Goal: Task Accomplishment & Management: Complete application form

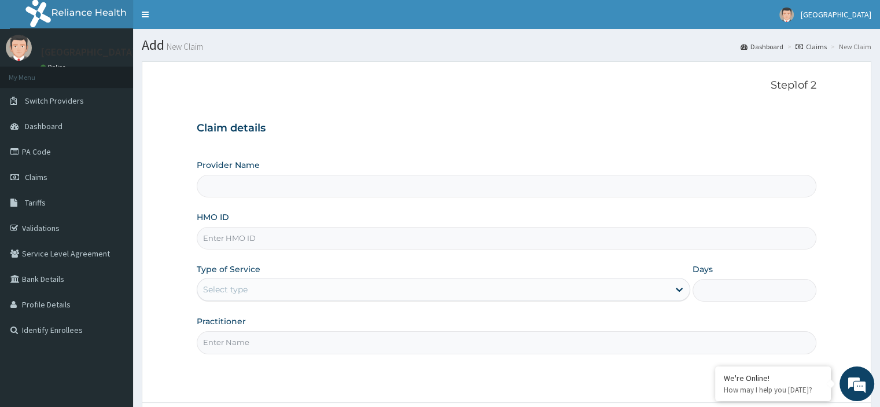
type input "[GEOGRAPHIC_DATA]"
click at [279, 235] on input "HMO ID" at bounding box center [506, 238] width 619 height 23
type input "e"
type input "ELN/10280/A"
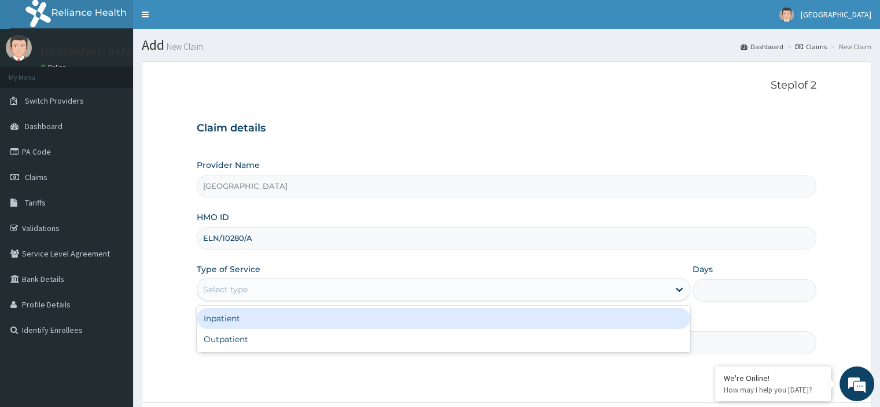
click at [285, 282] on div "Select type" at bounding box center [432, 289] width 471 height 19
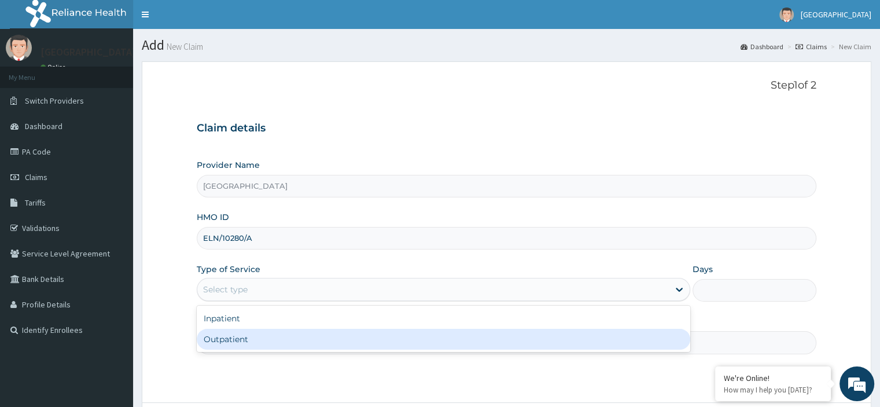
click at [264, 337] on div "Outpatient" at bounding box center [443, 339] width 493 height 21
type input "1"
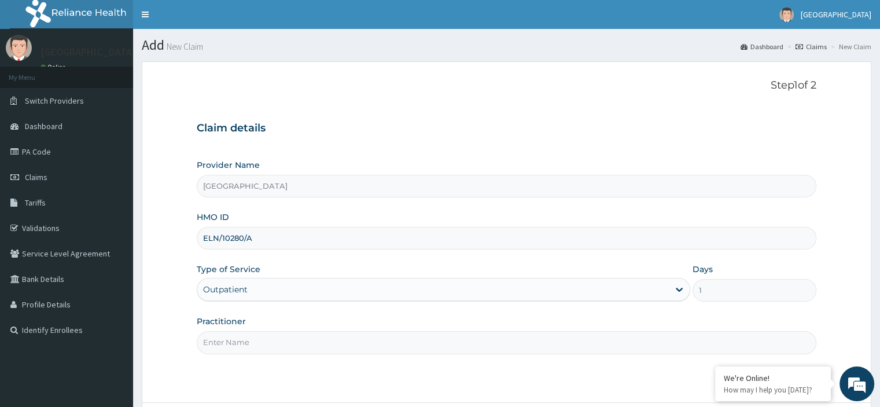
click at [263, 340] on input "Practitioner" at bounding box center [506, 342] width 619 height 23
type input "Emmanuel Oladipo"
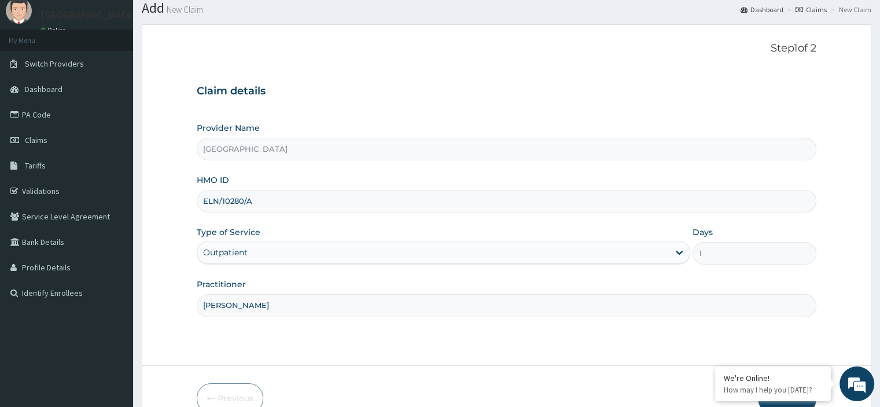
scroll to position [99, 0]
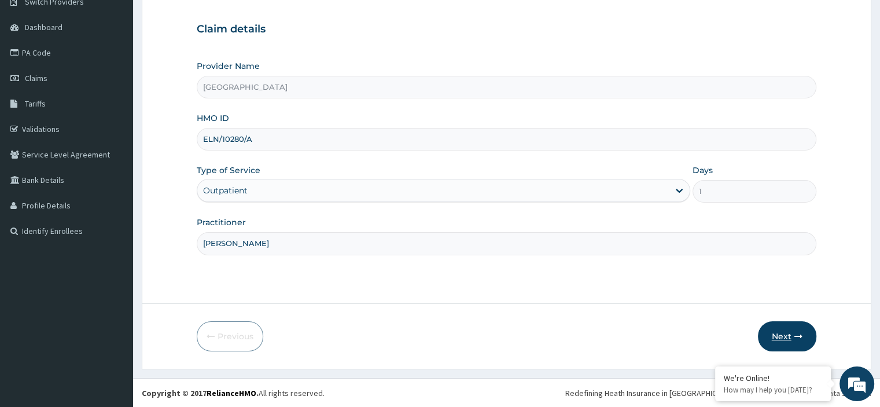
click at [769, 340] on button "Next" at bounding box center [787, 336] width 58 height 30
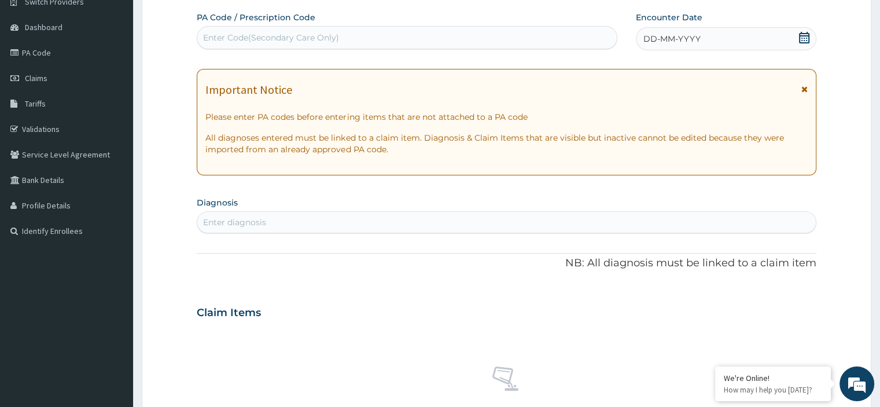
click at [803, 39] on icon at bounding box center [804, 38] width 12 height 12
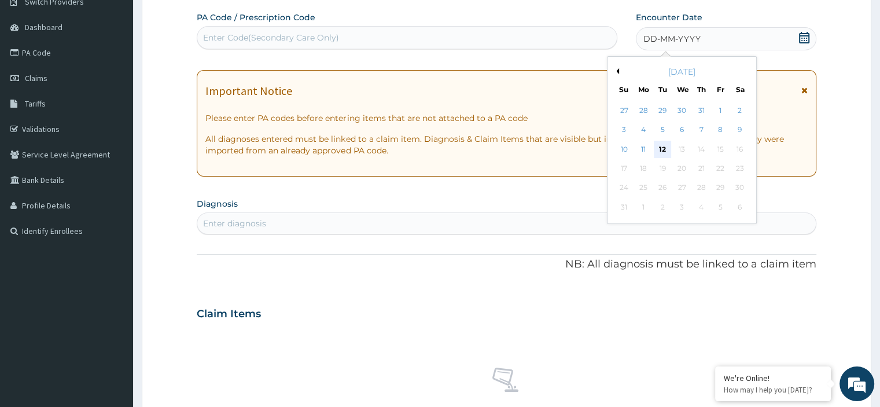
click at [660, 149] on div "12" at bounding box center [662, 149] width 17 height 17
click at [660, 149] on p "All diagnoses entered must be linked to a claim item. Diagnosis & Claim Items t…" at bounding box center [506, 144] width 602 height 23
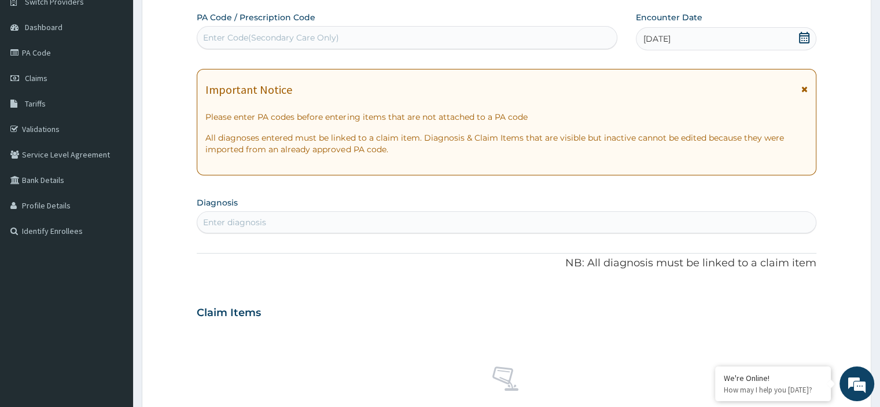
click at [466, 230] on div "Enter diagnosis" at bounding box center [506, 222] width 618 height 19
type input "MALARI"
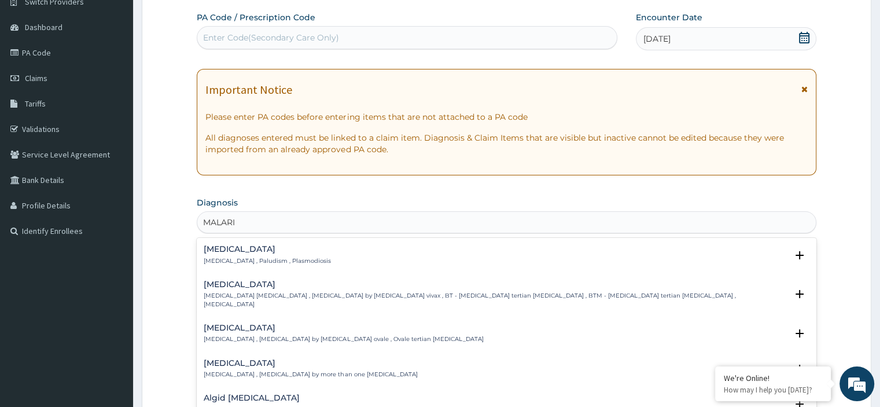
click at [261, 254] on div "Malaria Malaria , Paludism , Plasmodiosis" at bounding box center [267, 255] width 127 height 20
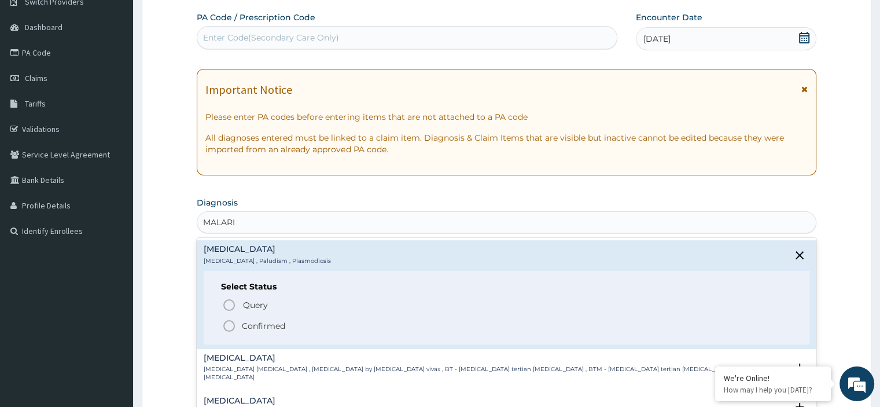
click at [253, 320] on p "Confirmed" at bounding box center [263, 326] width 43 height 12
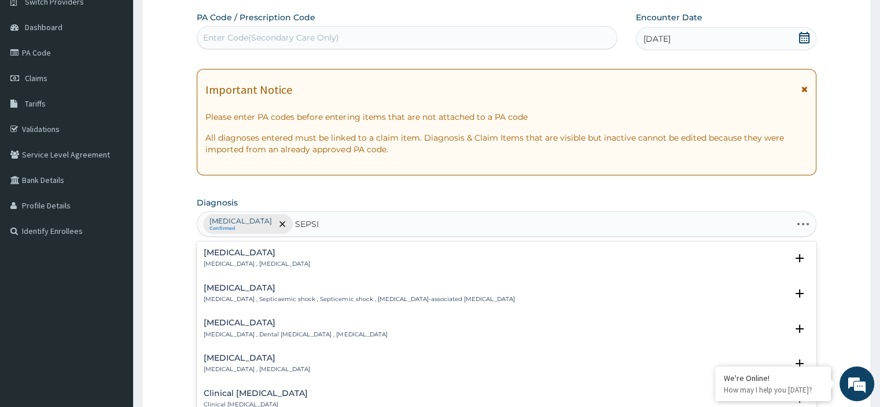
type input "SEPSIS"
click at [241, 267] on p "Systemic infection , Sepsis" at bounding box center [257, 264] width 106 height 8
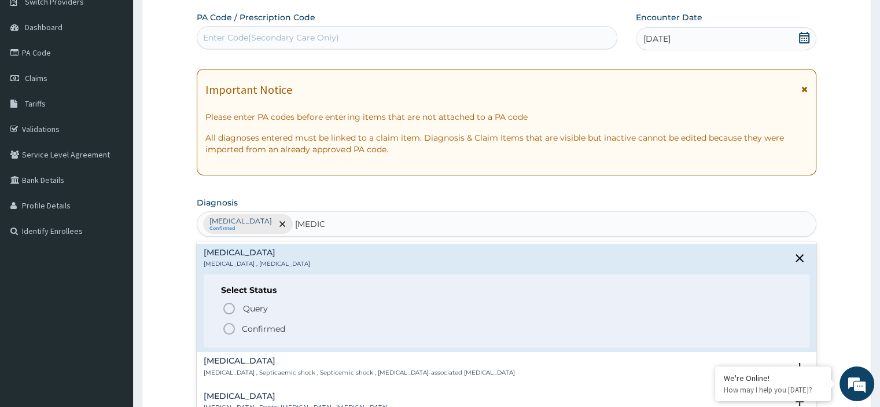
click at [248, 330] on p "Confirmed" at bounding box center [263, 329] width 43 height 12
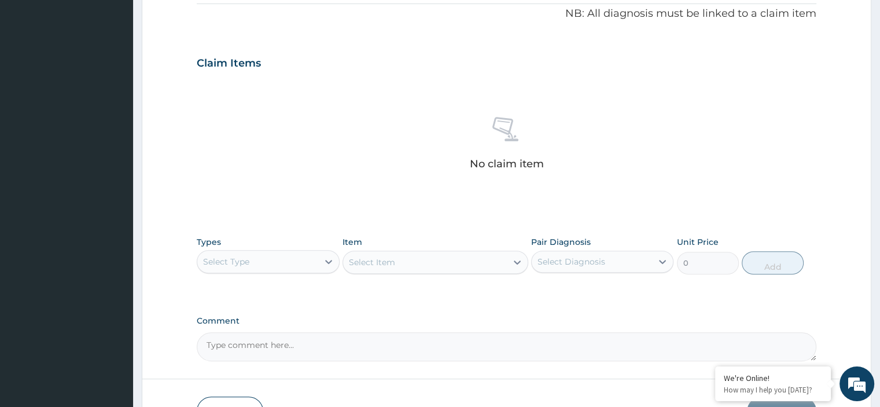
scroll to position [426, 0]
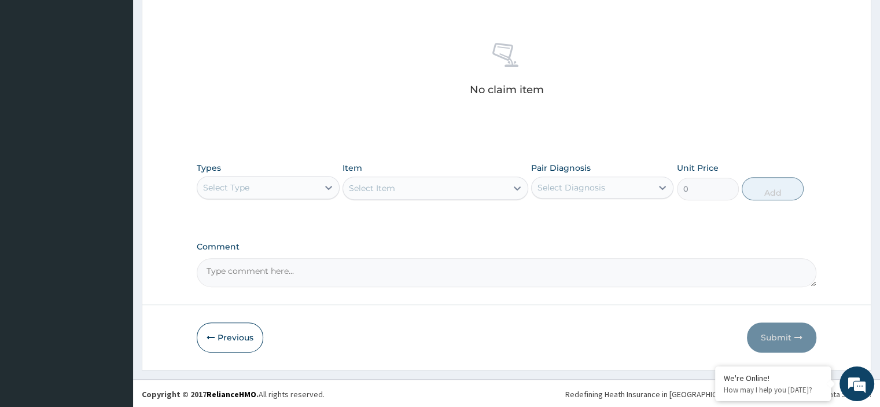
click at [298, 194] on div "Select Type" at bounding box center [257, 187] width 120 height 19
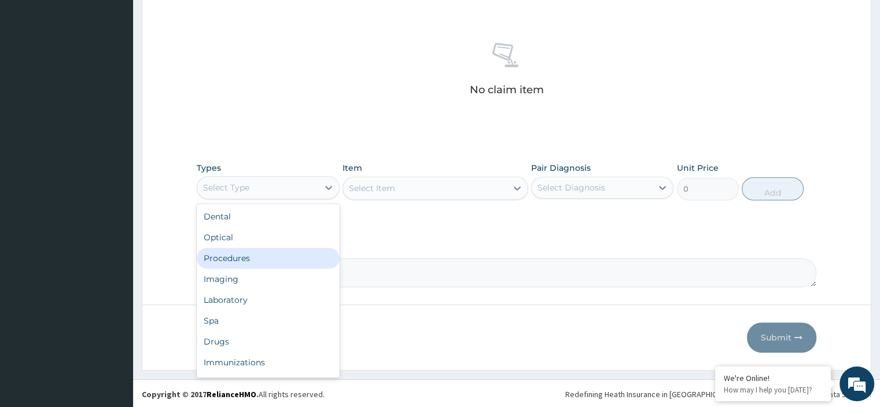
click at [268, 260] on div "Procedures" at bounding box center [268, 258] width 142 height 21
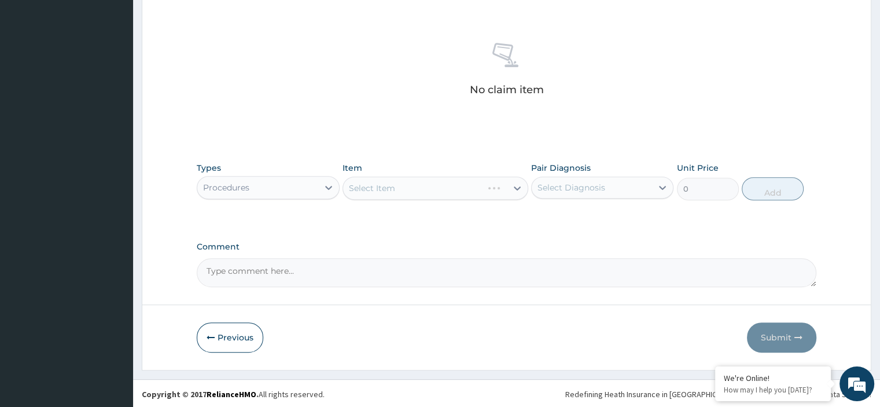
click at [386, 190] on div "Select Item" at bounding box center [435, 187] width 186 height 23
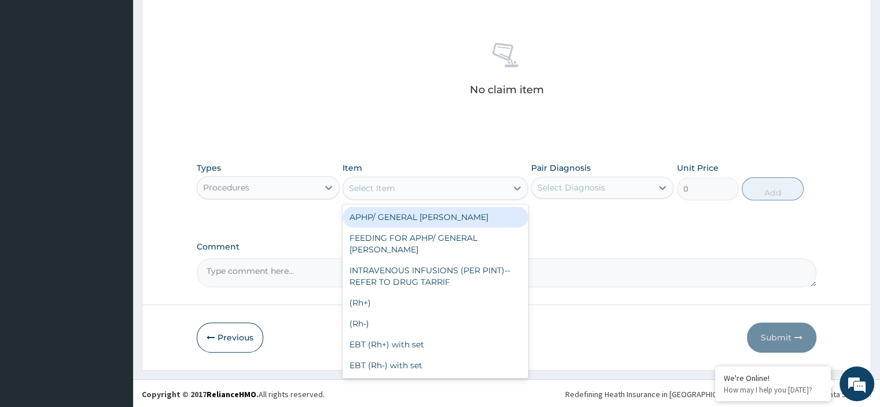
click at [386, 190] on div "Select Item" at bounding box center [372, 188] width 46 height 12
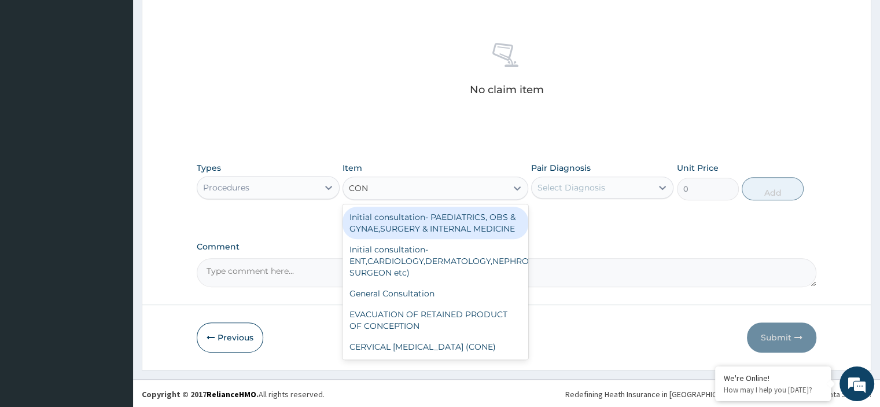
type input "CONS"
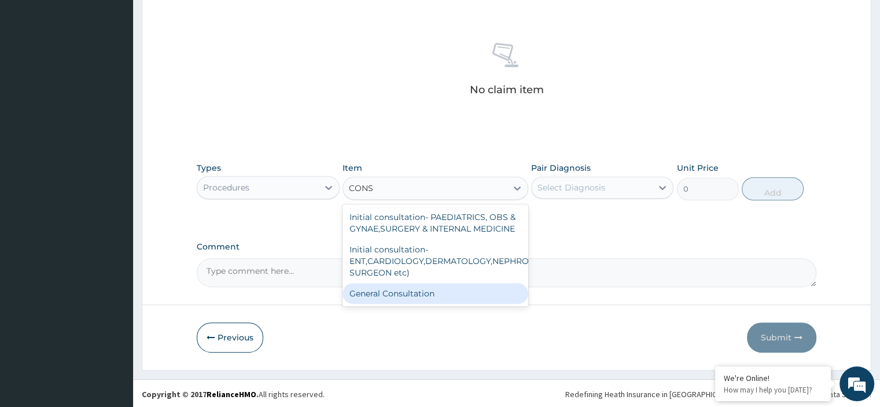
click at [410, 300] on div "General Consultation" at bounding box center [435, 293] width 186 height 21
type input "2000"
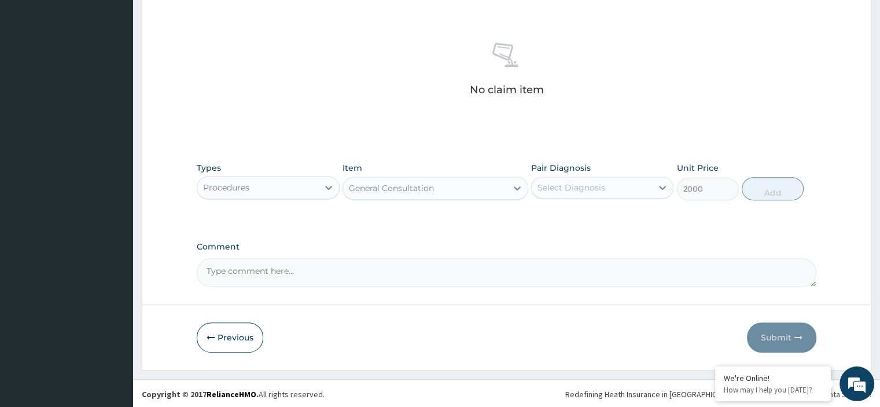
click at [564, 189] on div "Select Diagnosis" at bounding box center [571, 188] width 68 height 12
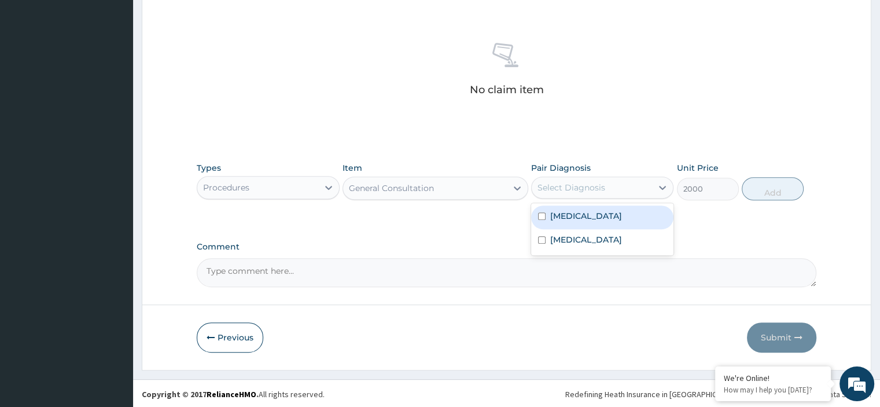
click at [578, 214] on label "Malaria" at bounding box center [586, 216] width 72 height 12
checkbox input "true"
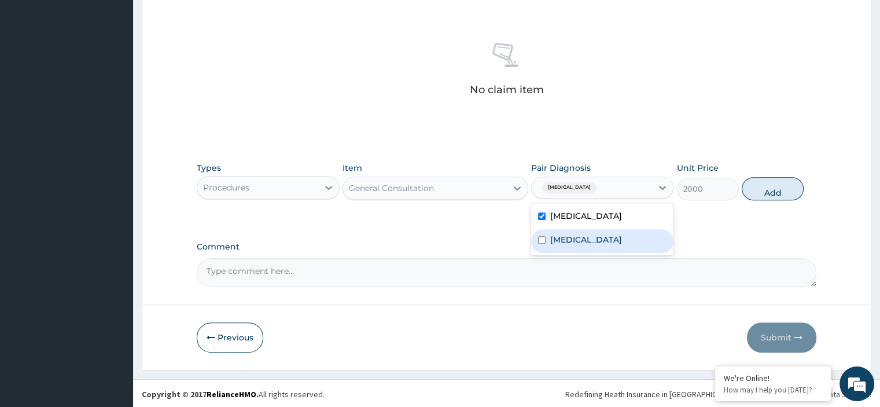
click at [578, 232] on div "Sepsis" at bounding box center [602, 241] width 142 height 24
checkbox input "true"
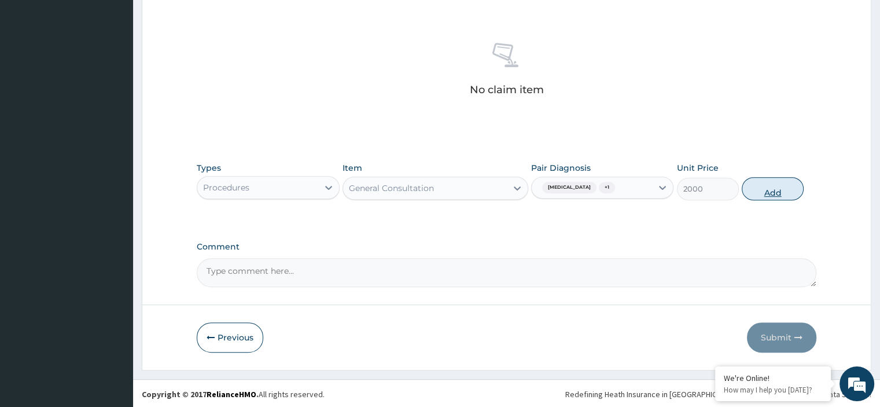
click at [772, 189] on button "Add" at bounding box center [773, 188] width 62 height 23
type input "0"
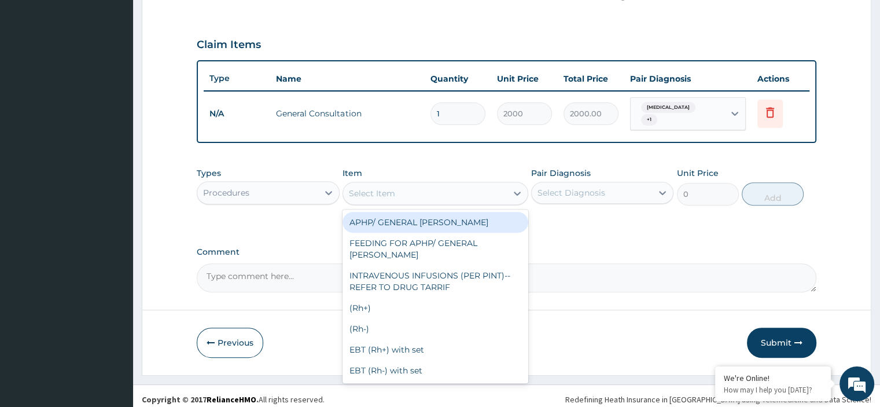
click at [397, 187] on div "Select Item" at bounding box center [425, 193] width 164 height 19
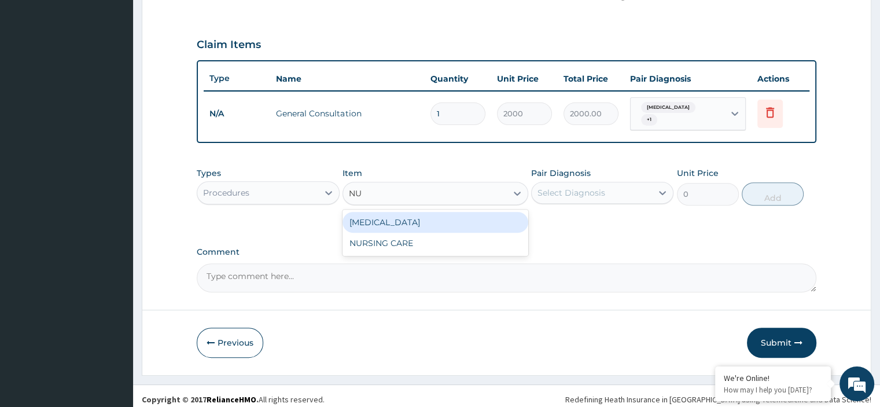
type input "NUR"
click at [419, 212] on div "NURSING CARE" at bounding box center [435, 222] width 186 height 21
type input "1000"
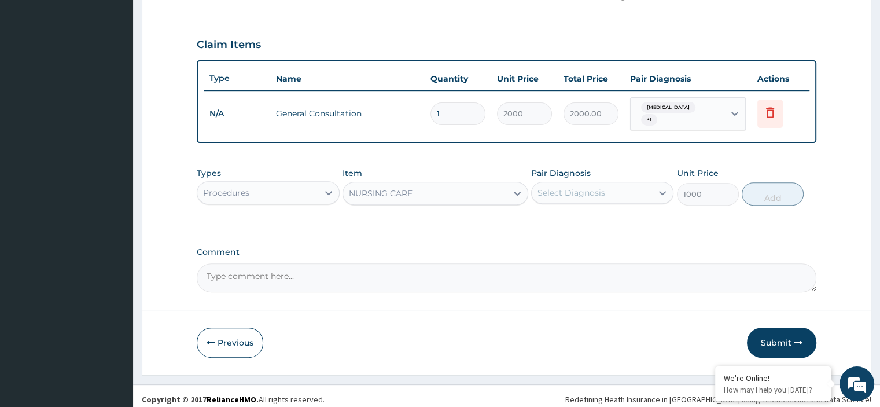
click at [560, 191] on div "Select Diagnosis" at bounding box center [571, 193] width 68 height 12
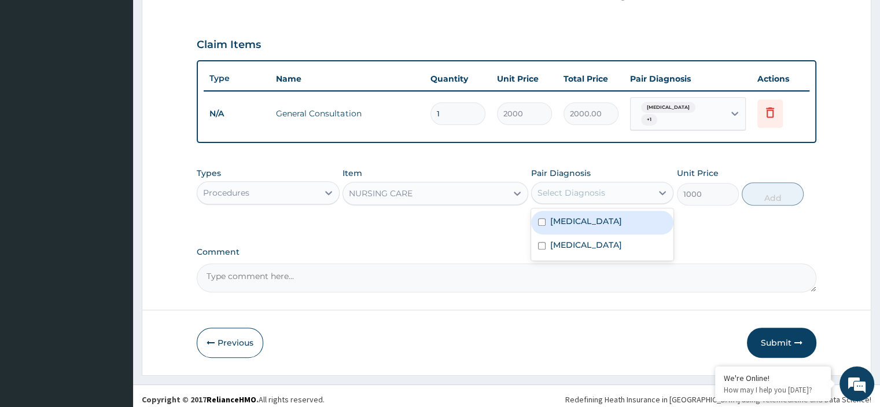
click at [571, 222] on div "Malaria" at bounding box center [602, 223] width 142 height 24
checkbox input "true"
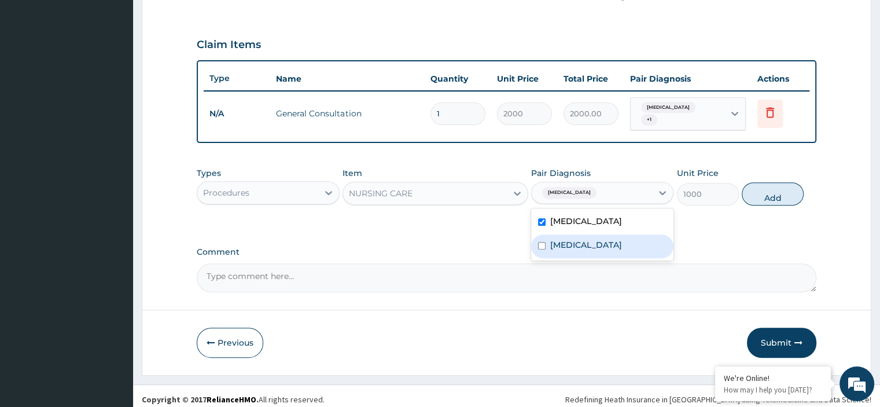
click at [572, 239] on label "Sepsis" at bounding box center [586, 245] width 72 height 12
checkbox input "true"
click at [752, 189] on button "Add" at bounding box center [773, 193] width 62 height 23
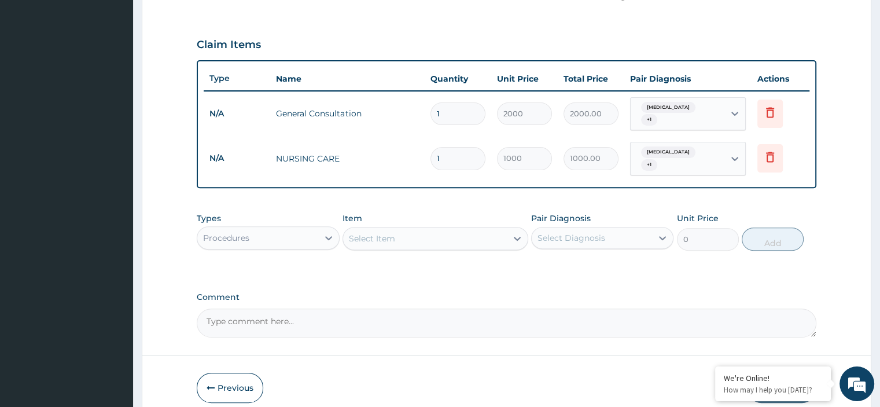
click at [495, 229] on div "Select Item" at bounding box center [425, 238] width 164 height 19
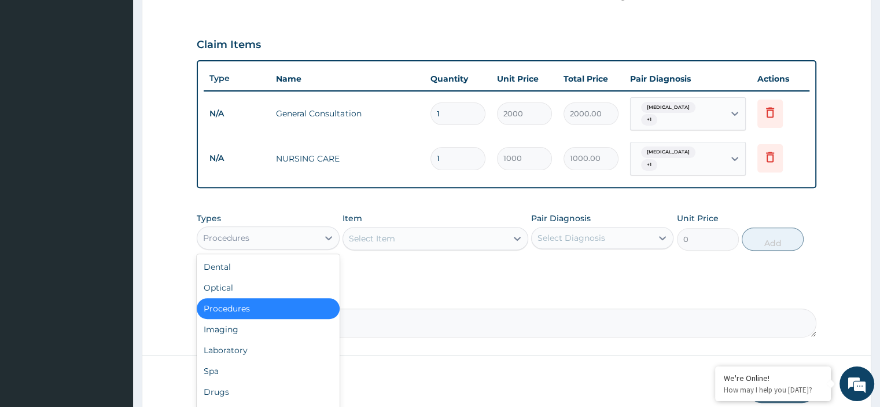
click at [225, 232] on div "Procedures" at bounding box center [226, 238] width 46 height 12
click at [234, 342] on div "Laboratory" at bounding box center [268, 350] width 142 height 21
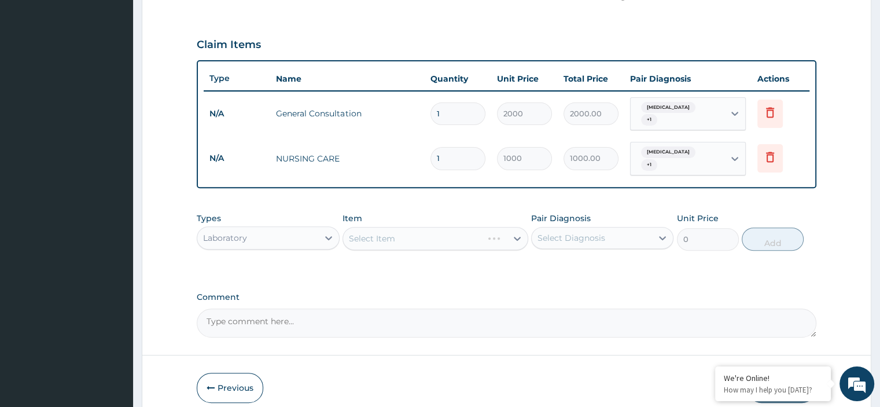
click at [423, 231] on div "Select Item" at bounding box center [435, 238] width 186 height 23
click at [424, 231] on div "Select Item" at bounding box center [425, 238] width 164 height 19
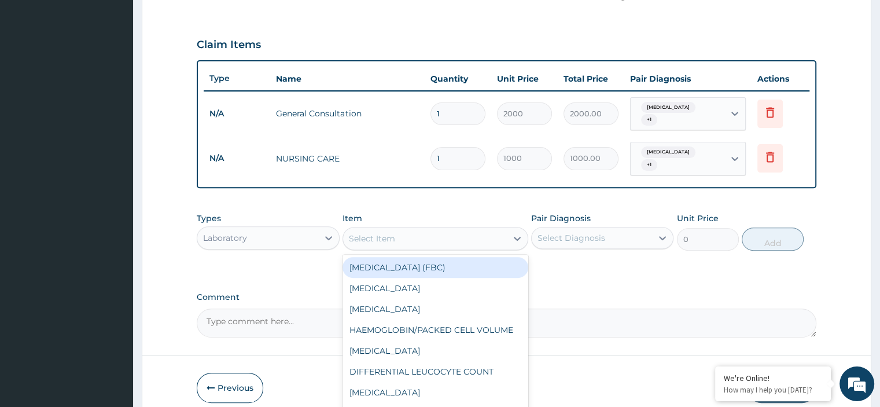
click at [425, 257] on div "FULL BLOOD COUNT (FBC)" at bounding box center [435, 267] width 186 height 21
type input "2000"
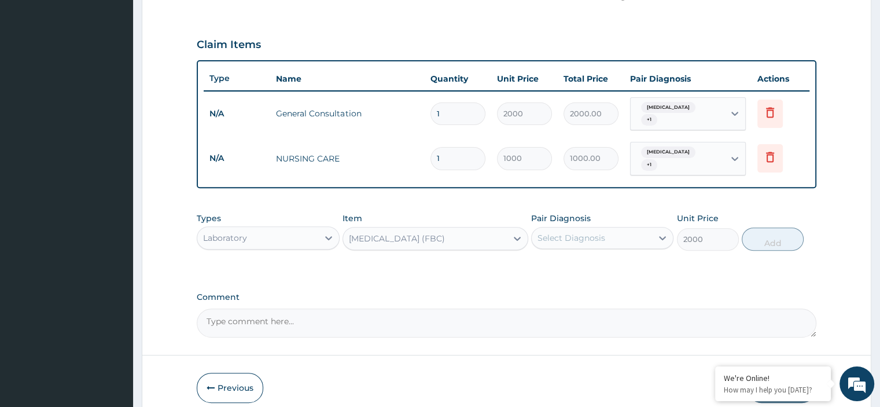
click at [623, 233] on div "Select Diagnosis" at bounding box center [592, 238] width 120 height 19
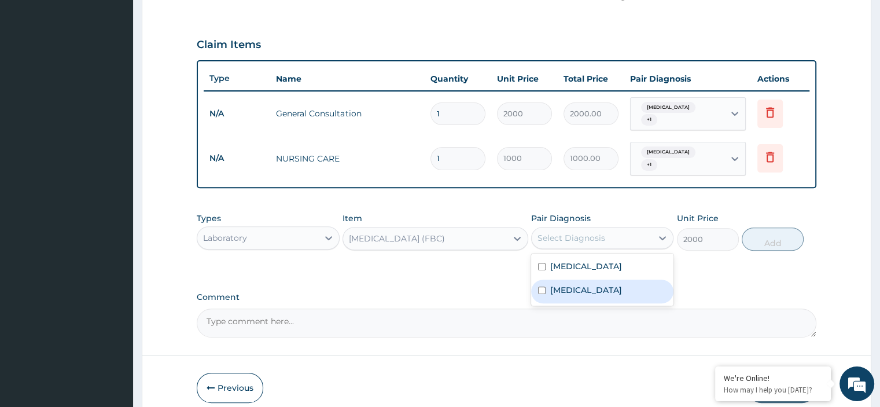
click at [614, 279] on div "Sepsis" at bounding box center [602, 291] width 142 height 24
checkbox input "true"
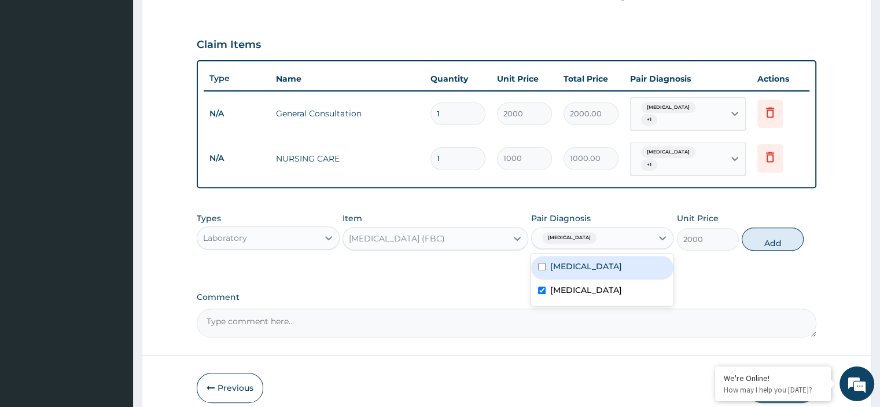
click at [740, 230] on div "Types Laboratory Item FULL BLOOD COUNT (FBC) Pair Diagnosis option Sepsis, sele…" at bounding box center [506, 232] width 619 height 50
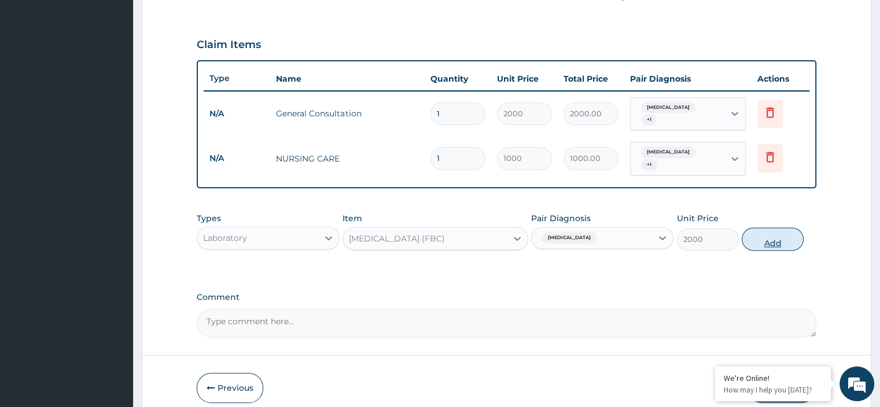
click at [752, 227] on button "Add" at bounding box center [773, 238] width 62 height 23
type input "0"
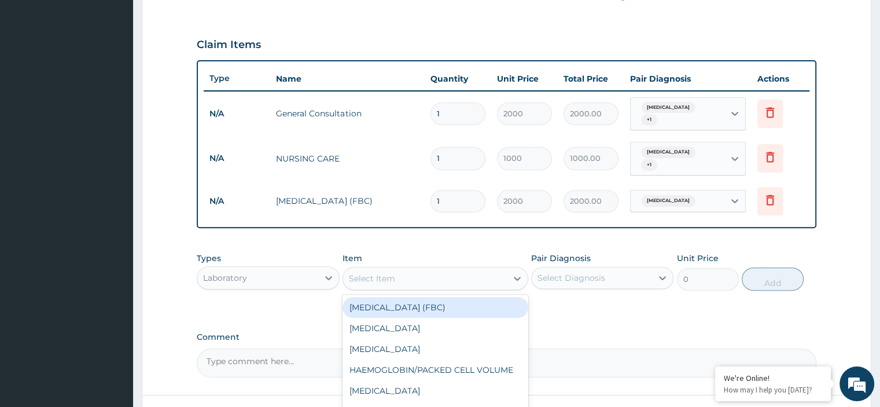
click at [392, 272] on div "Select Item" at bounding box center [372, 278] width 46 height 12
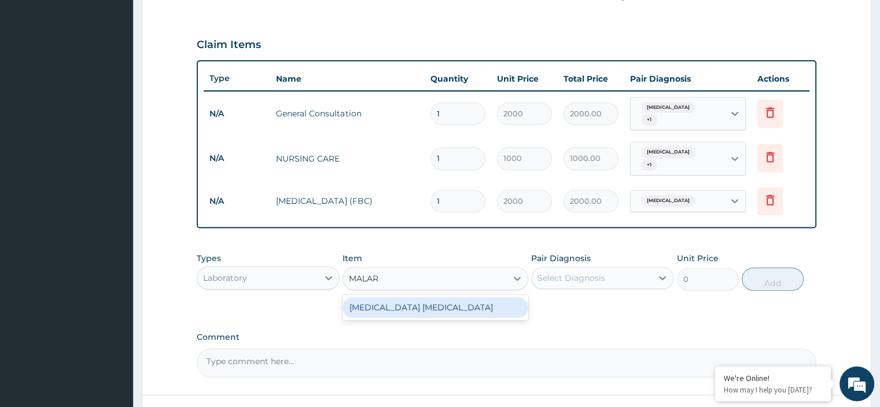
type input "MALARI"
click at [405, 297] on div "MALARIA PARASITE" at bounding box center [435, 307] width 186 height 21
type input "700"
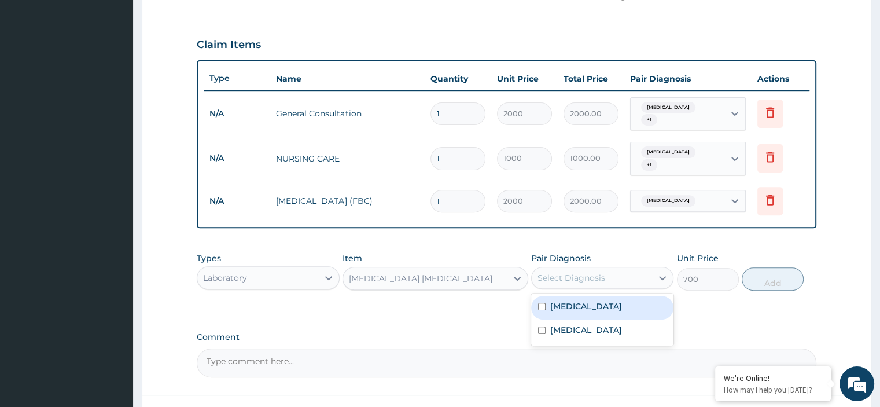
click at [563, 272] on div "Select Diagnosis" at bounding box center [571, 278] width 68 height 12
click at [572, 300] on label "Malaria" at bounding box center [586, 306] width 72 height 12
checkbox input "true"
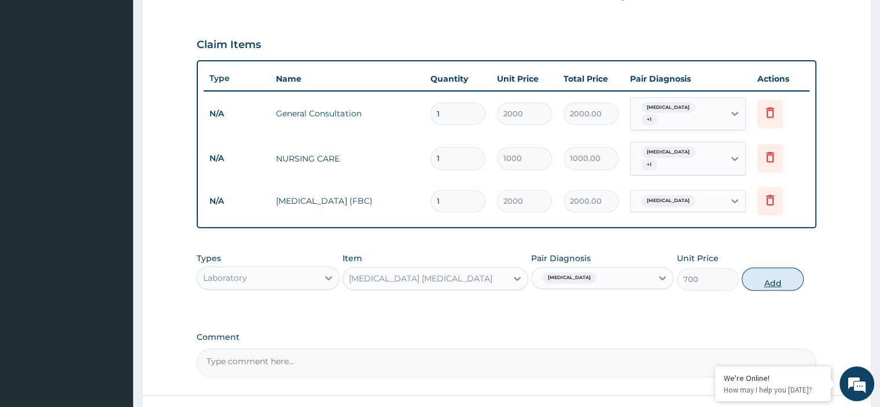
click at [773, 272] on button "Add" at bounding box center [773, 278] width 62 height 23
type input "0"
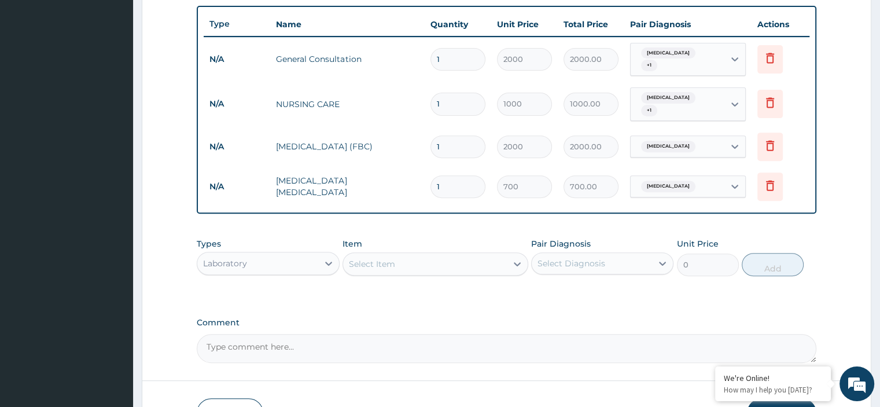
scroll to position [490, 0]
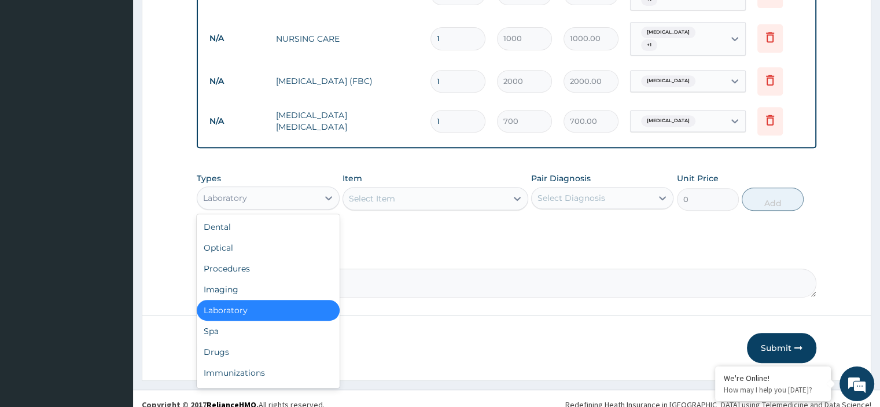
click at [268, 189] on div "Laboratory" at bounding box center [257, 198] width 120 height 19
click at [232, 341] on div "Drugs" at bounding box center [268, 351] width 142 height 21
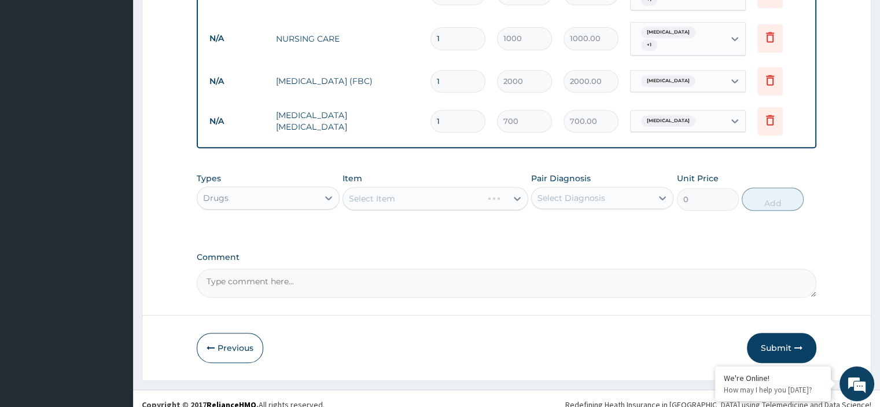
click at [412, 187] on div "Select Item" at bounding box center [435, 198] width 186 height 23
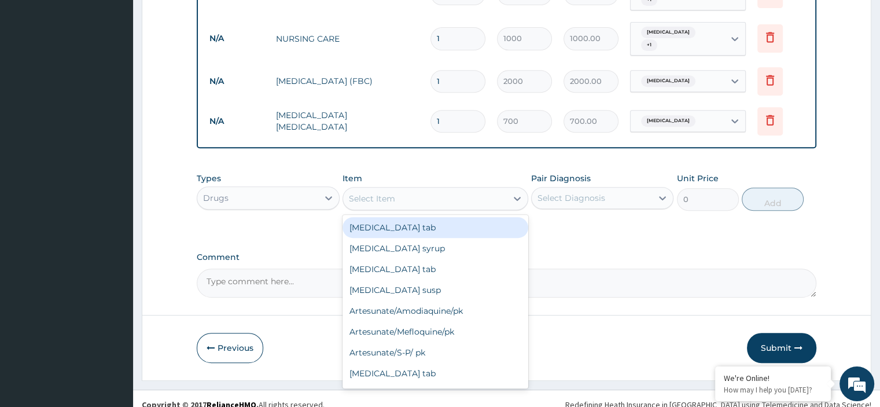
click at [408, 189] on div "Select Item" at bounding box center [425, 198] width 164 height 19
type input "PARAC"
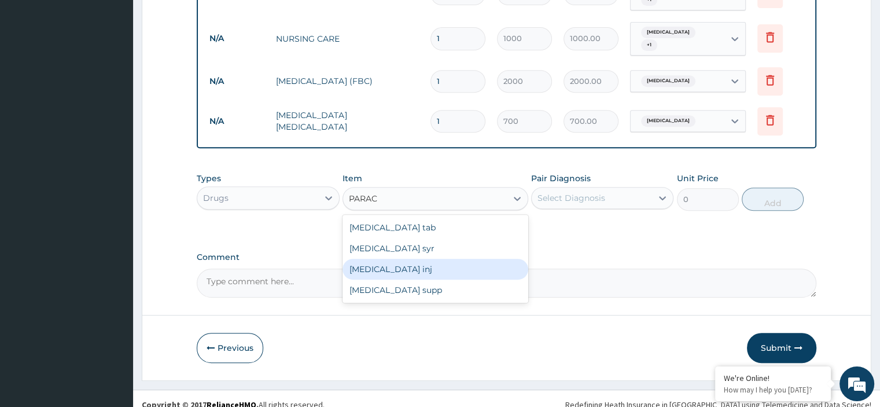
click at [458, 260] on div "Paracetamol inj" at bounding box center [435, 269] width 186 height 21
type input "145"
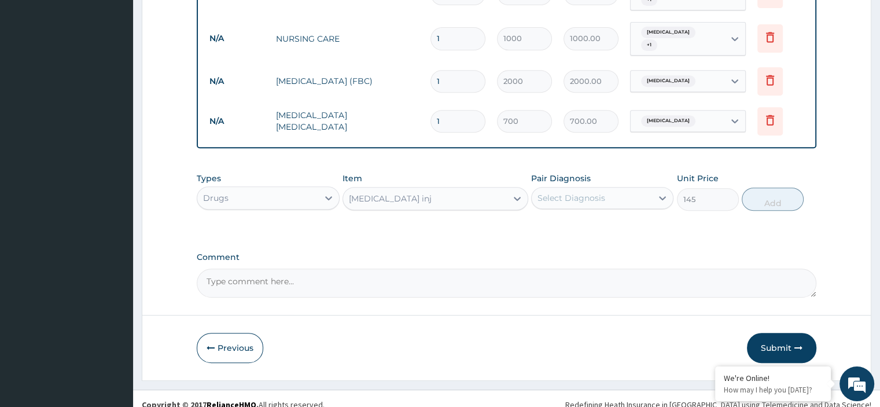
click at [568, 192] on div "Select Diagnosis" at bounding box center [571, 198] width 68 height 12
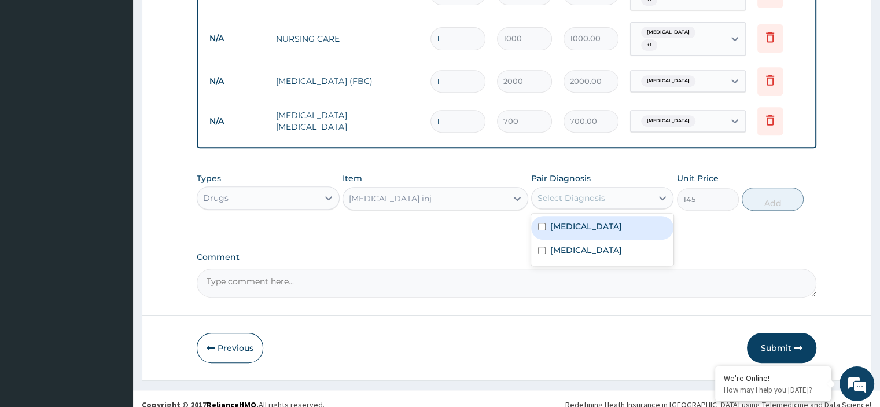
click at [579, 220] on label "Malaria" at bounding box center [586, 226] width 72 height 12
checkbox input "true"
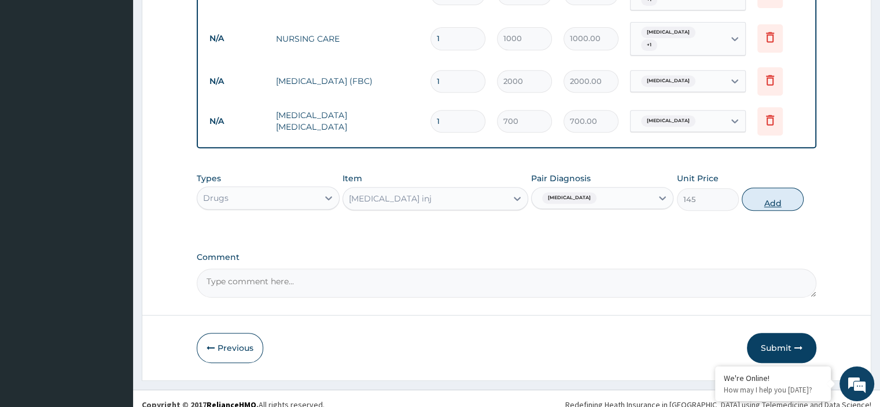
click at [771, 189] on button "Add" at bounding box center [773, 198] width 62 height 23
type input "0"
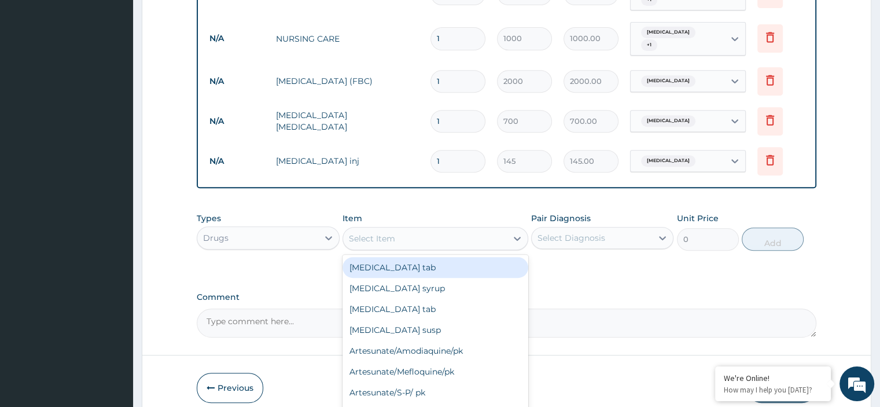
click at [363, 233] on div "Select Item" at bounding box center [372, 239] width 46 height 12
type input "A"
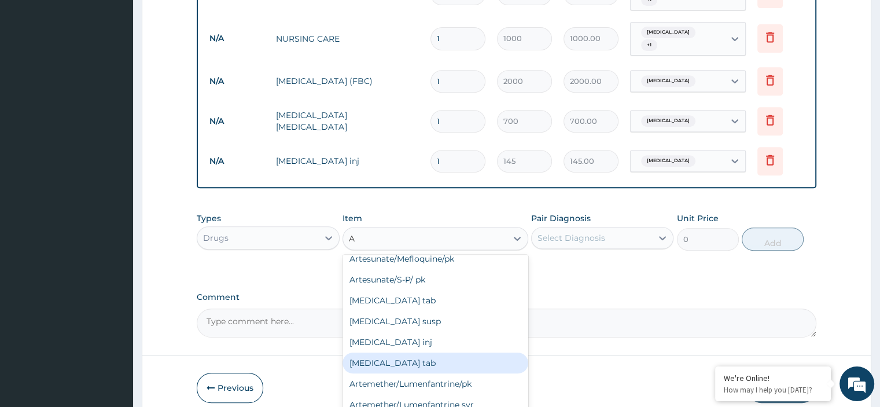
scroll to position [116, 0]
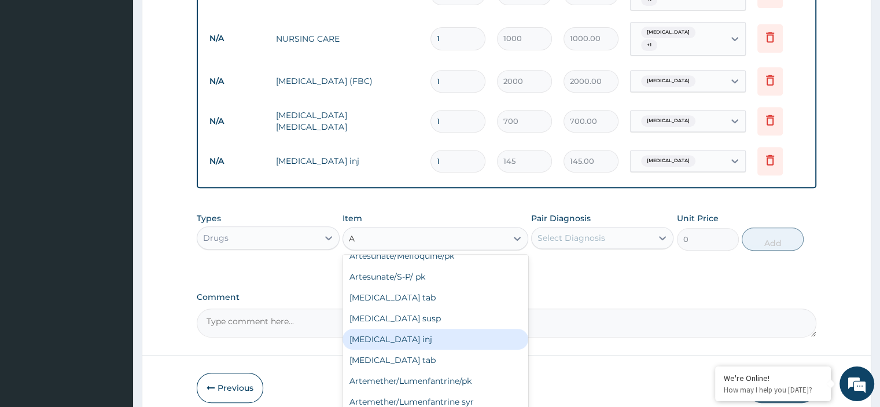
click at [402, 329] on div "Dihydroartemisinin inj" at bounding box center [435, 339] width 186 height 21
type input "440"
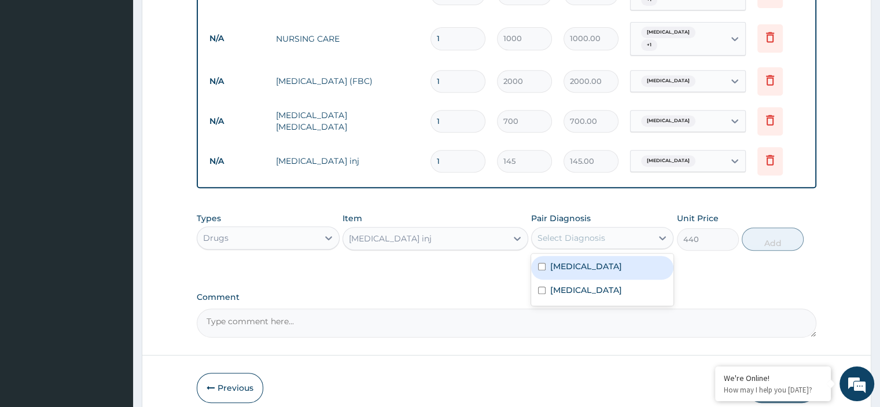
click at [581, 232] on div "Select Diagnosis" at bounding box center [571, 238] width 68 height 12
click at [583, 256] on div "Malaria" at bounding box center [602, 268] width 142 height 24
checkbox input "true"
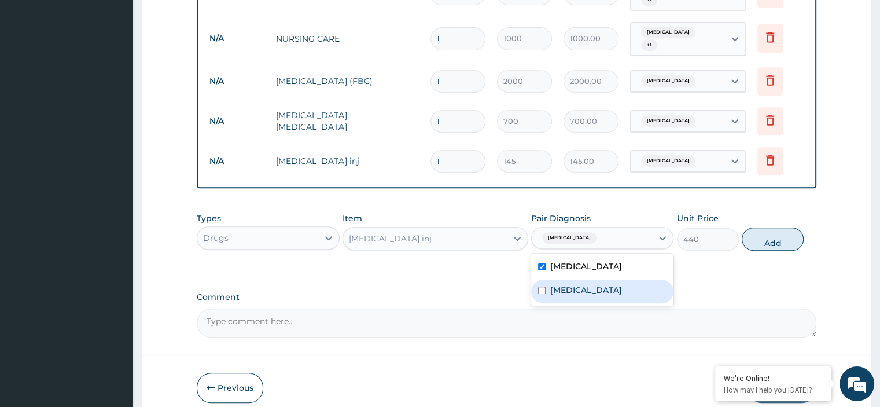
click at [781, 233] on button "Add" at bounding box center [773, 238] width 62 height 23
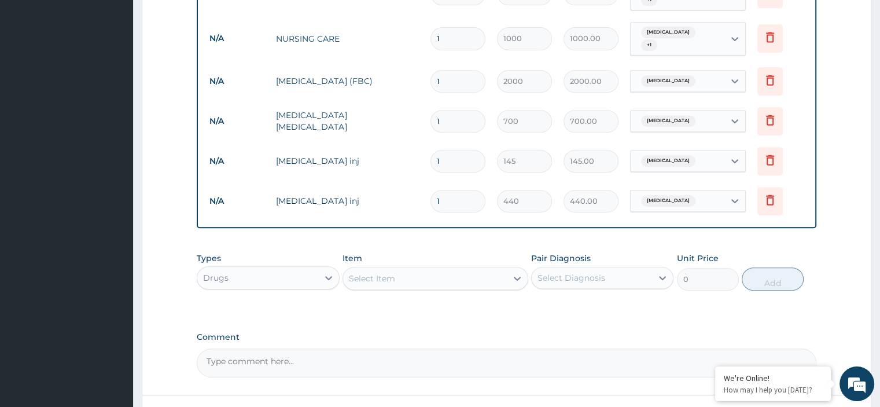
click at [421, 269] on div "Select Item" at bounding box center [425, 278] width 164 height 19
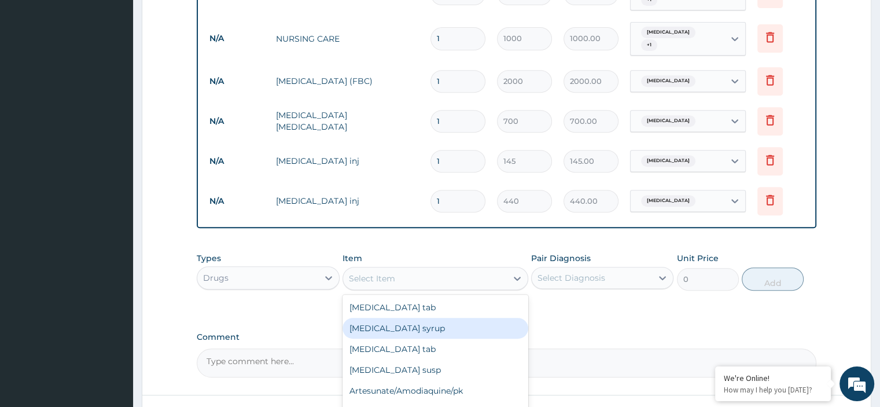
scroll to position [58, 0]
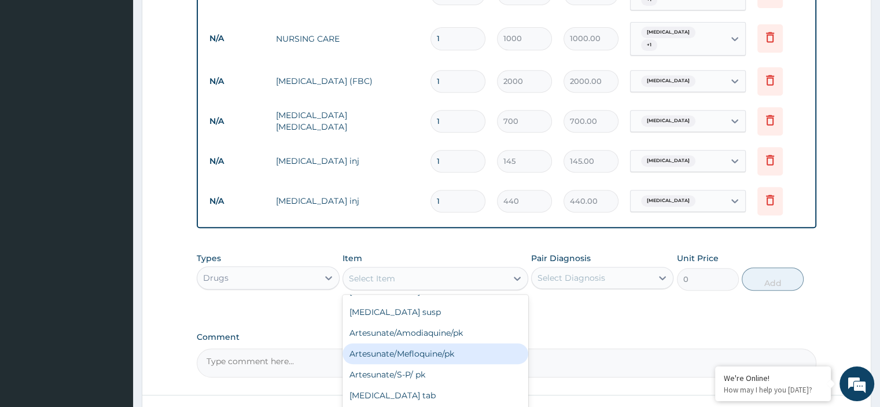
click at [424, 343] on div "Artesunate/Mefloquine/pk" at bounding box center [435, 353] width 186 height 21
type input "1600"
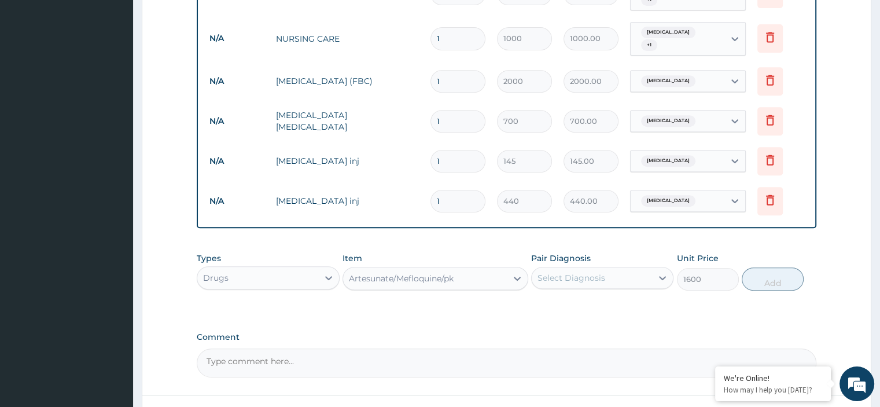
click at [636, 269] on div "Select Diagnosis" at bounding box center [592, 277] width 120 height 19
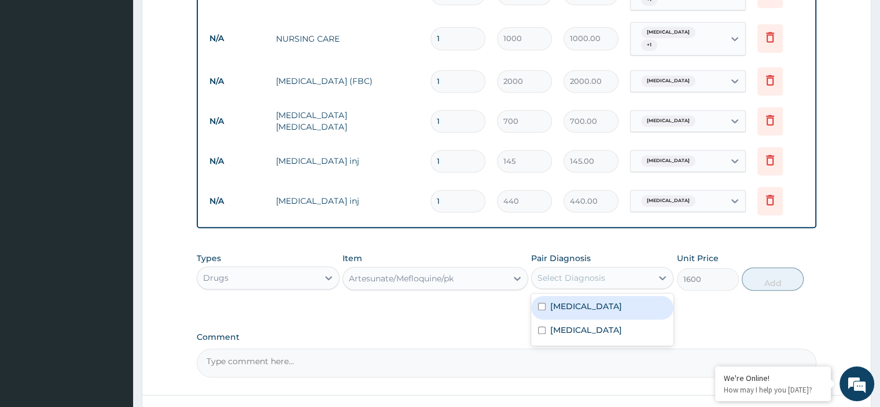
click at [603, 304] on div "Malaria" at bounding box center [602, 308] width 142 height 24
checkbox input "true"
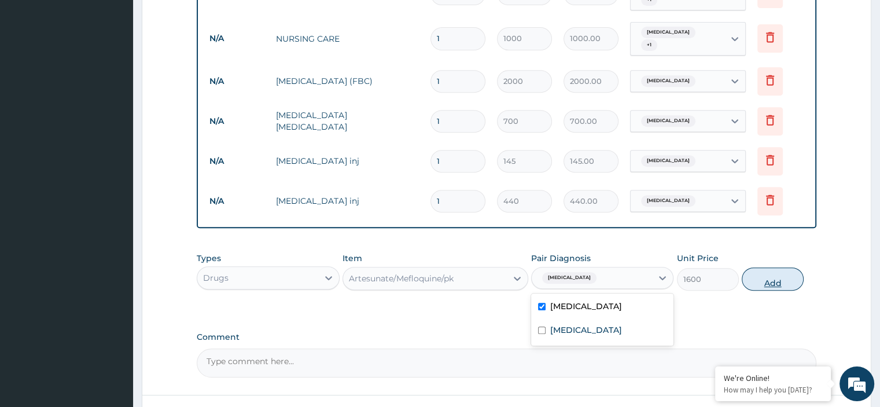
click at [773, 267] on button "Add" at bounding box center [773, 278] width 62 height 23
type input "0"
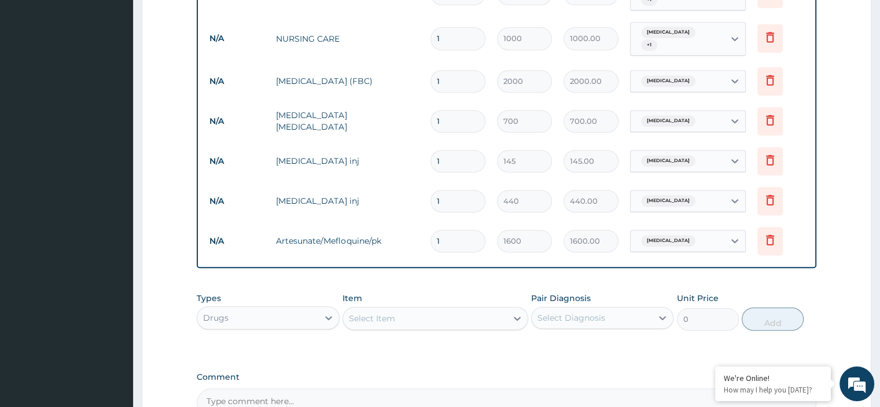
click at [453, 316] on div "Select Item" at bounding box center [435, 318] width 186 height 23
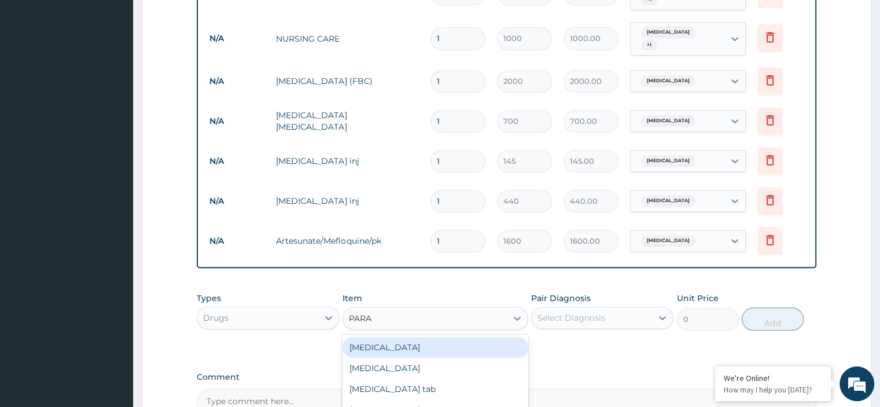
type input "PARAC"
click at [444, 341] on div "Paracetamol tab" at bounding box center [435, 347] width 186 height 21
type input "10"
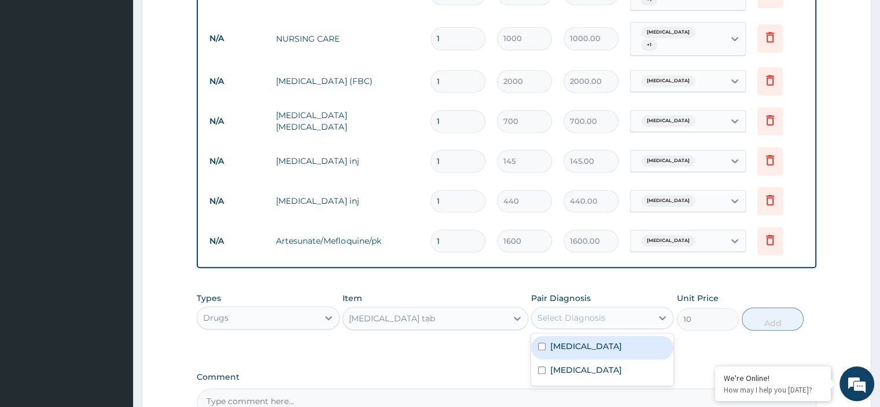
click at [589, 312] on div "Select Diagnosis" at bounding box center [571, 318] width 68 height 12
click at [589, 342] on div "Malaria" at bounding box center [602, 348] width 142 height 24
checkbox input "true"
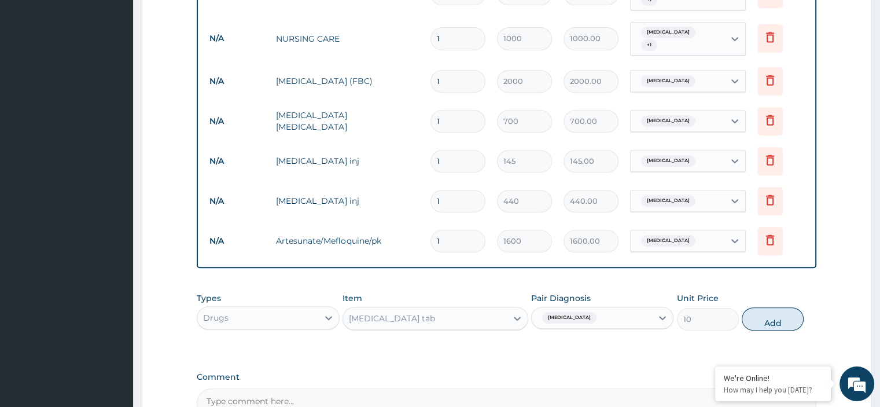
drag, startPoint x: 767, startPoint y: 311, endPoint x: 670, endPoint y: 318, distance: 97.4
click at [768, 310] on button "Add" at bounding box center [773, 318] width 62 height 23
type input "0"
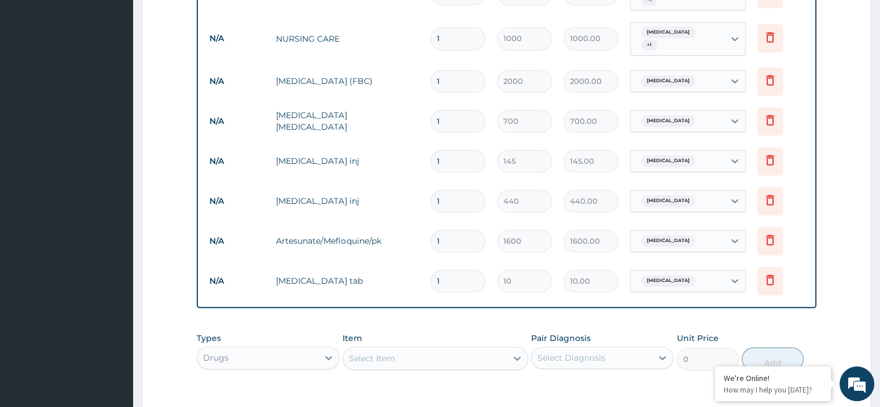
click at [378, 355] on div "Select Item" at bounding box center [435, 358] width 186 height 23
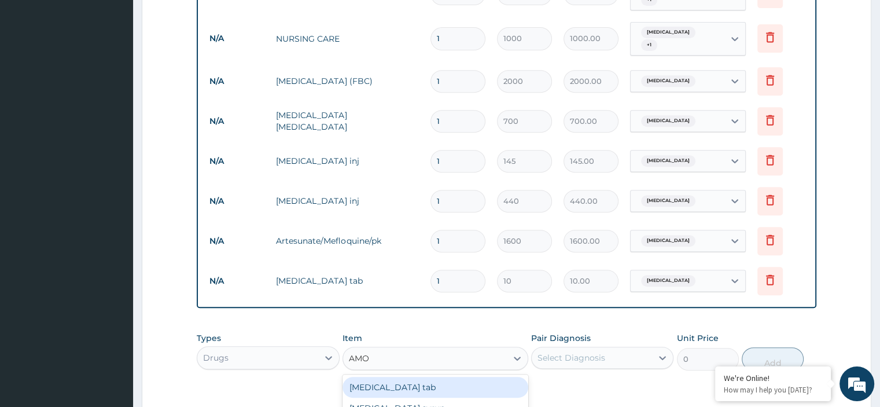
type input "AMOX"
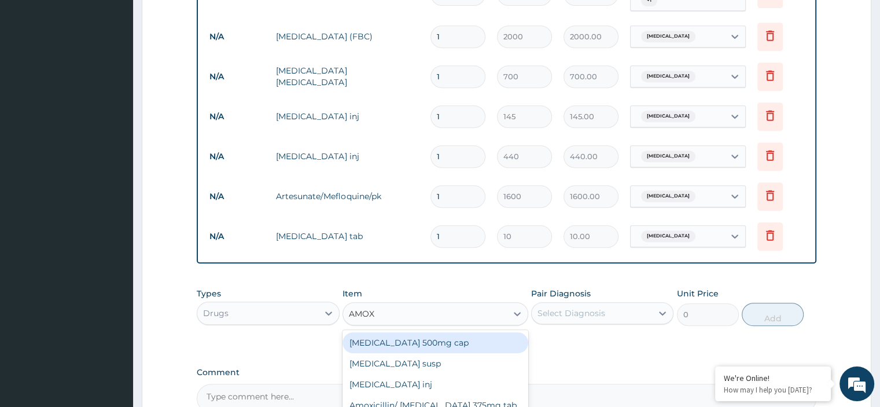
scroll to position [606, 0]
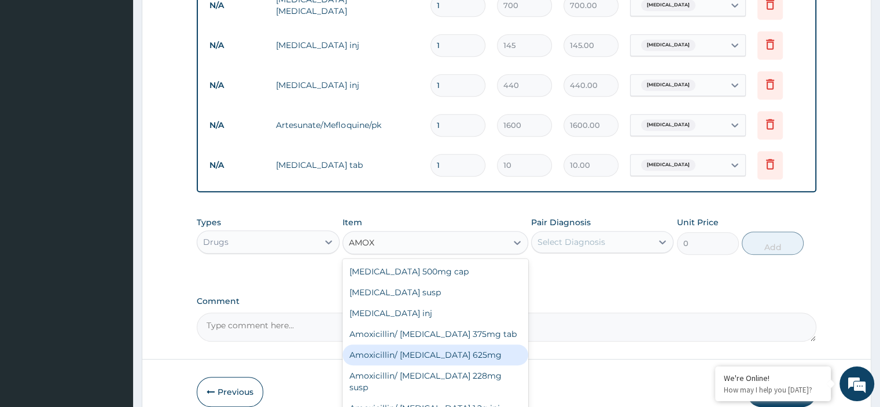
click at [477, 347] on div "Amoxicillin/ Clavulanic acid 625mg" at bounding box center [435, 354] width 186 height 21
type input "340"
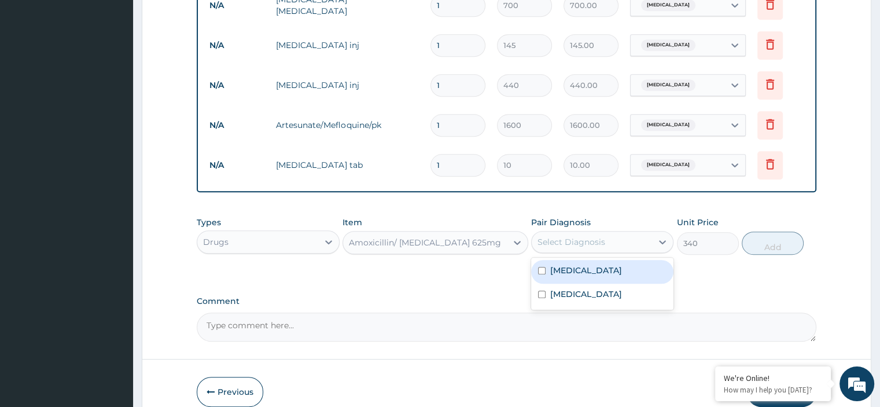
click at [589, 236] on div "Select Diagnosis" at bounding box center [571, 242] width 68 height 12
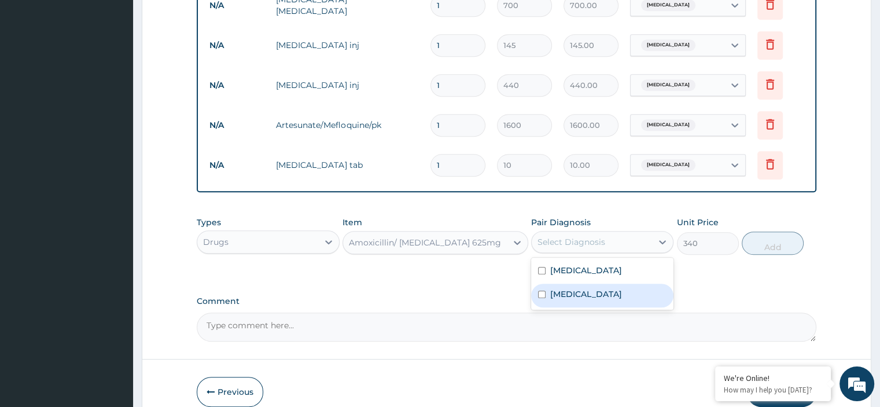
click at [580, 285] on div "Sepsis" at bounding box center [602, 295] width 142 height 24
checkbox input "true"
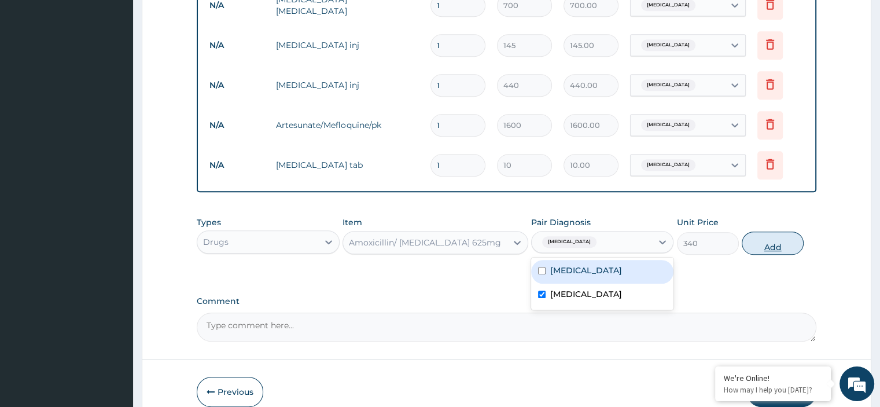
click at [798, 231] on button "Add" at bounding box center [773, 242] width 62 height 23
type input "0"
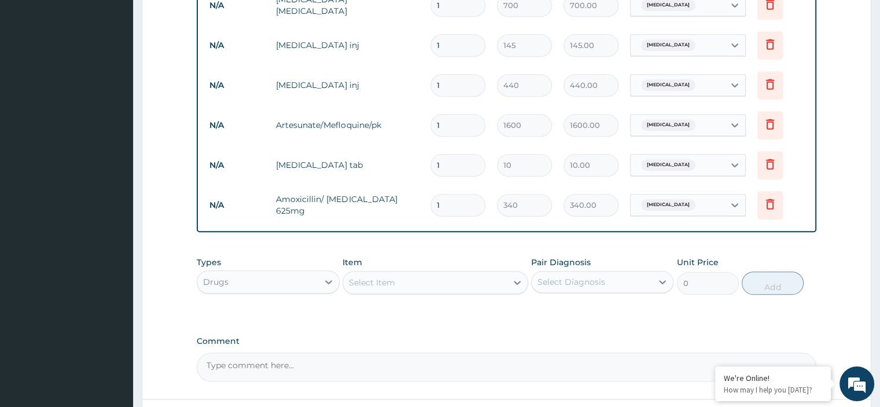
type input "14"
type input "4760.00"
type input "14"
drag, startPoint x: 441, startPoint y: 152, endPoint x: 423, endPoint y: 149, distance: 18.3
click at [423, 149] on tr "N/A Paracetamol tab 1 10 10.00 Malaria Delete" at bounding box center [506, 165] width 605 height 40
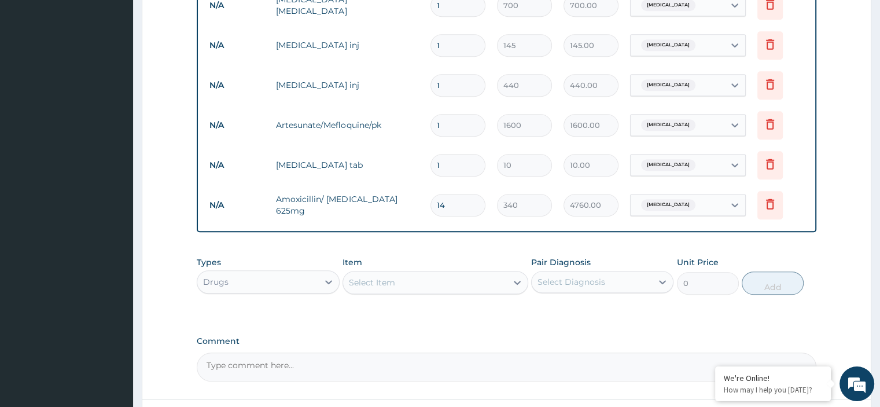
type input "3"
type input "30.00"
type input "30"
type input "300.00"
type input "30"
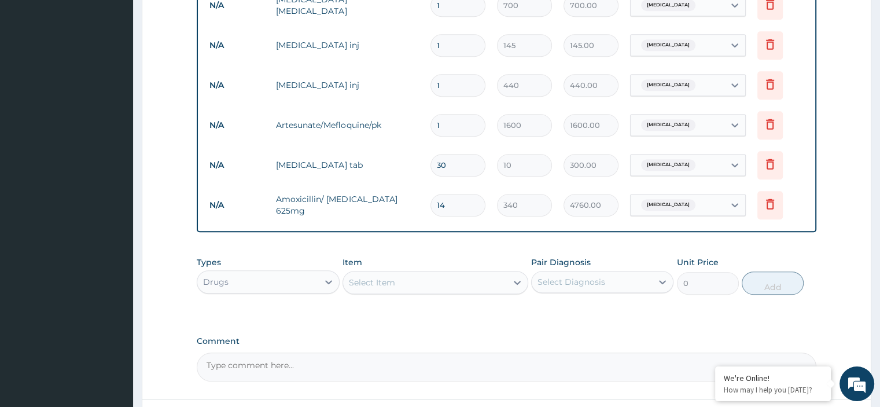
drag, startPoint x: 458, startPoint y: 83, endPoint x: 427, endPoint y: 78, distance: 31.8
click at [427, 78] on td "1" at bounding box center [458, 85] width 67 height 34
type input "2"
type input "880.00"
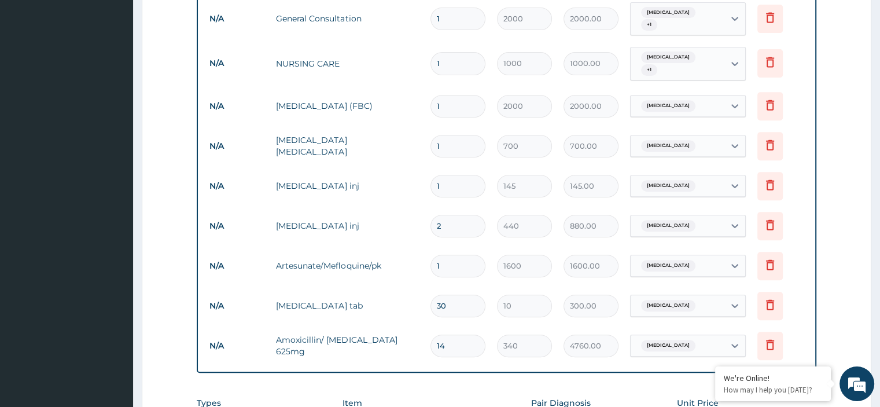
scroll to position [664, 0]
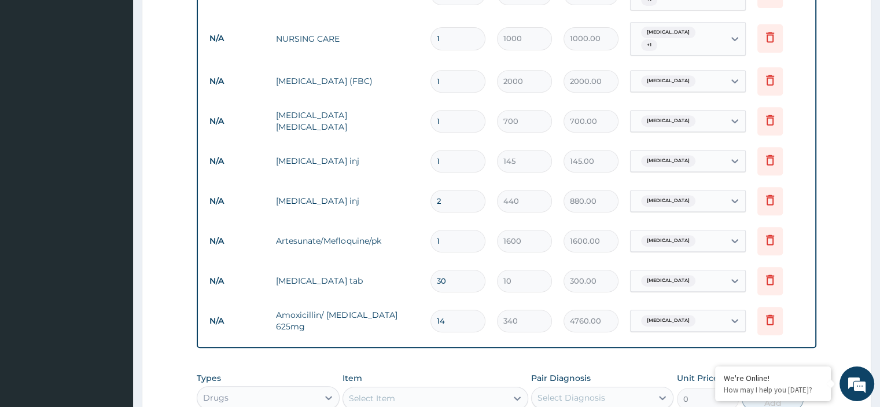
type input "1"
type input "440.00"
type input "0"
type input "0.00"
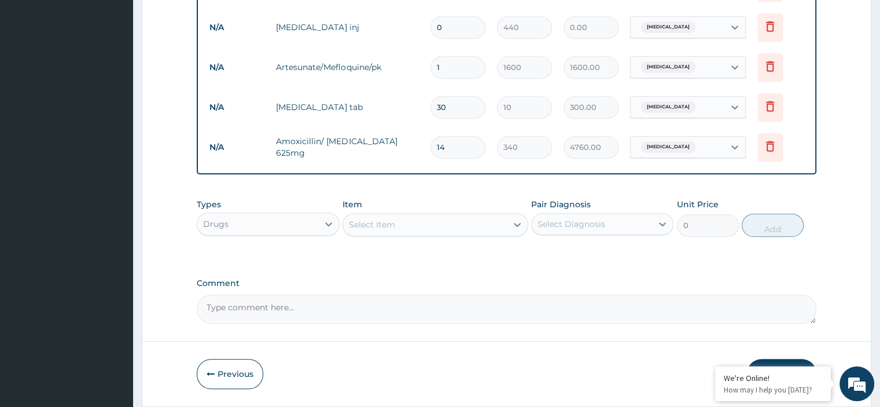
type input "0"
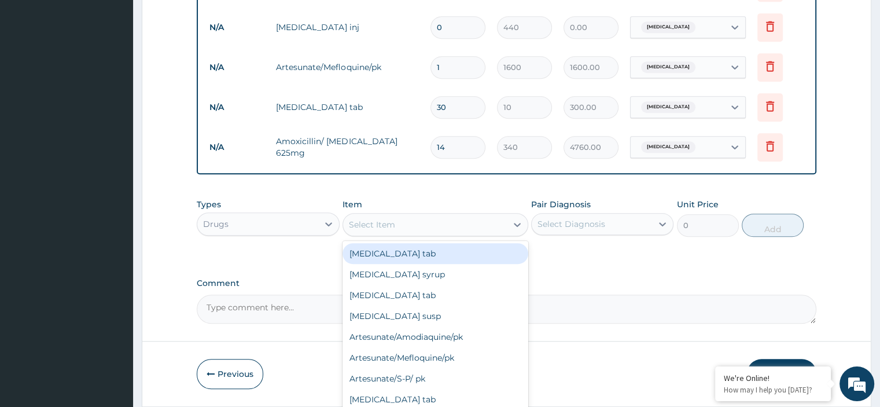
click at [425, 215] on div "Select Item" at bounding box center [425, 224] width 164 height 19
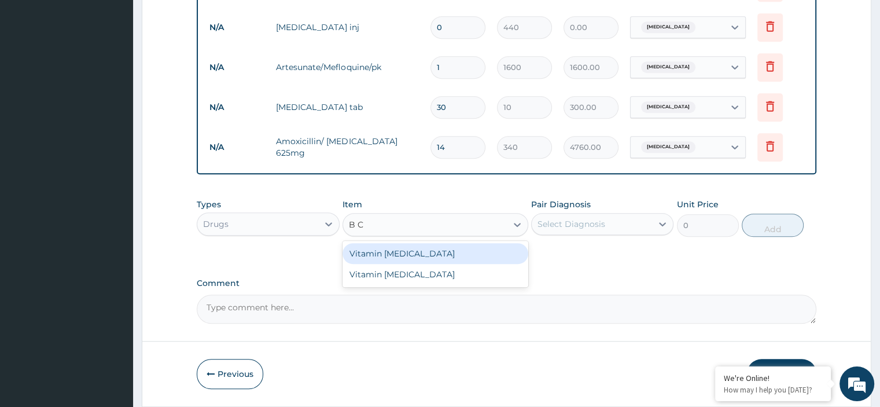
type input "B CO"
click at [430, 243] on div "Vitamin B complex" at bounding box center [435, 253] width 186 height 21
type input "10"
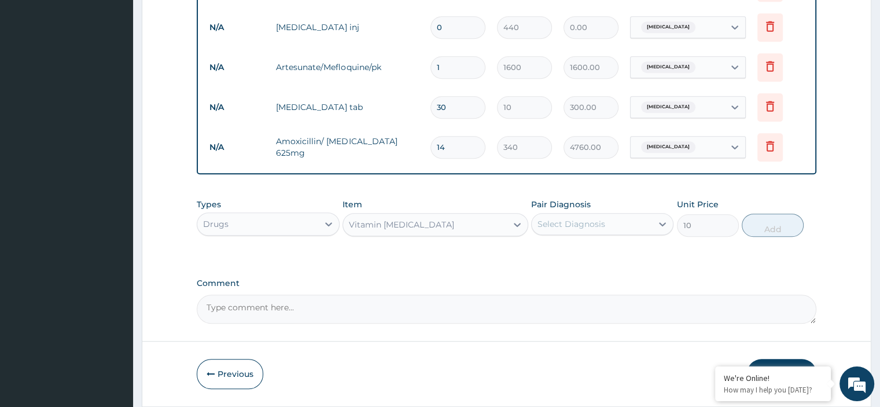
click at [559, 218] on div "Select Diagnosis" at bounding box center [571, 224] width 68 height 12
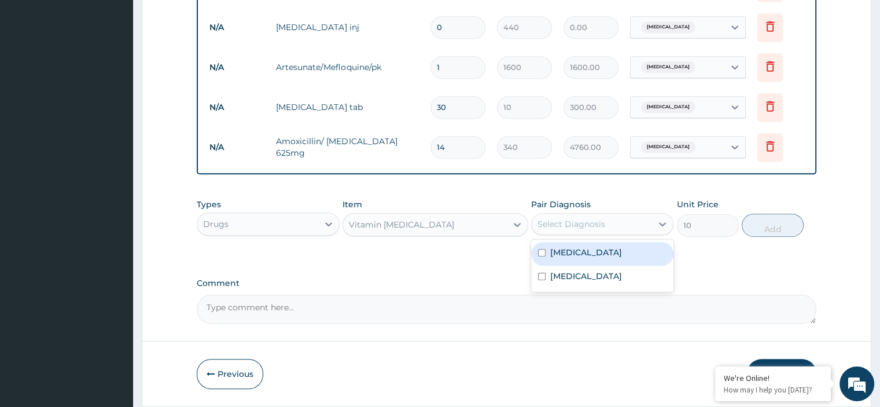
click at [590, 242] on div "Malaria" at bounding box center [602, 254] width 142 height 24
checkbox input "true"
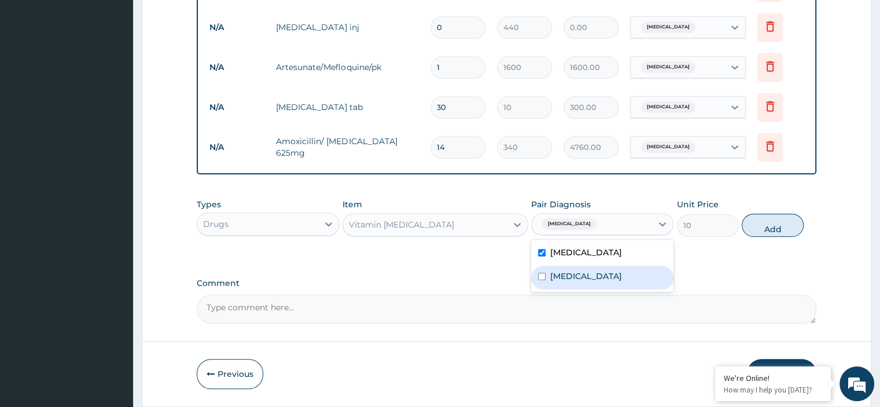
drag, startPoint x: 622, startPoint y: 256, endPoint x: 732, endPoint y: 235, distance: 111.8
click at [638, 266] on div "Sepsis" at bounding box center [602, 278] width 142 height 24
checkbox input "true"
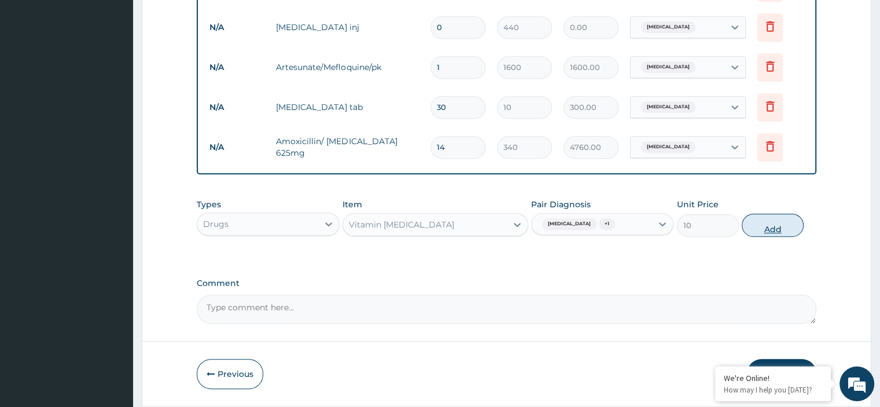
click at [762, 213] on button "Add" at bounding box center [773, 224] width 62 height 23
type input "0"
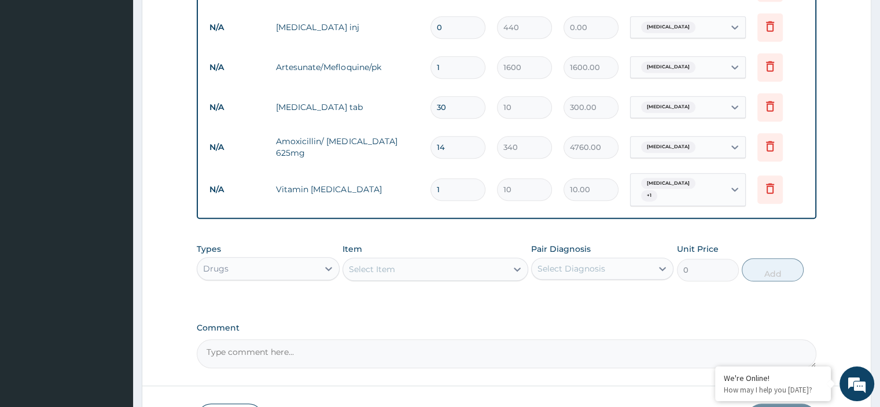
click at [440, 178] on input "1" at bounding box center [457, 189] width 55 height 23
drag, startPoint x: 440, startPoint y: 169, endPoint x: 423, endPoint y: 168, distance: 16.8
click at [423, 168] on tr "N/A Vitamin B complex 1 10 10.00 Malaria + 1 Delete" at bounding box center [506, 189] width 605 height 45
type input "2"
type input "20.00"
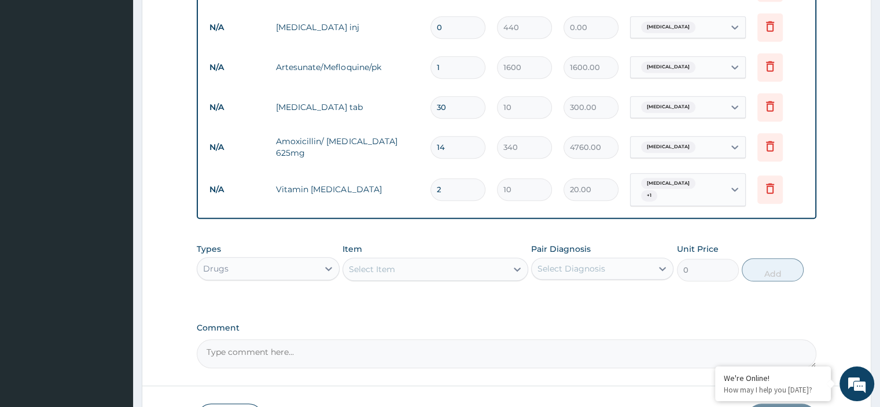
type input "20"
type input "200.00"
type input "20"
click at [516, 279] on div "Types Drugs Item Select Item Pair Diagnosis Select Diagnosis Unit Price 0 Add" at bounding box center [506, 270] width 619 height 67
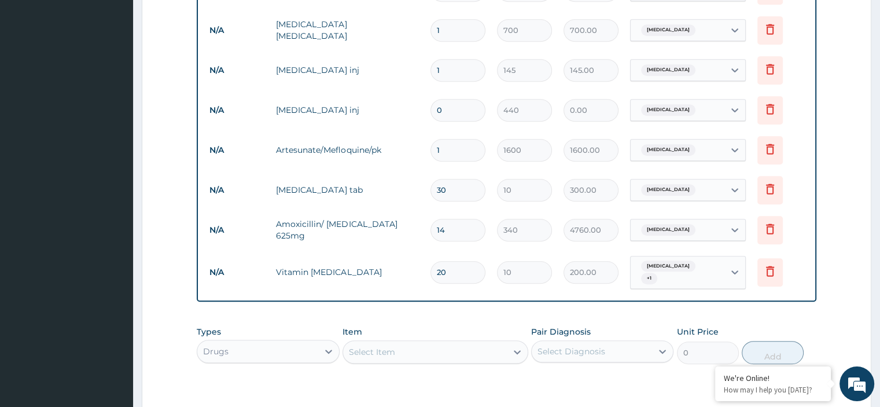
scroll to position [555, 0]
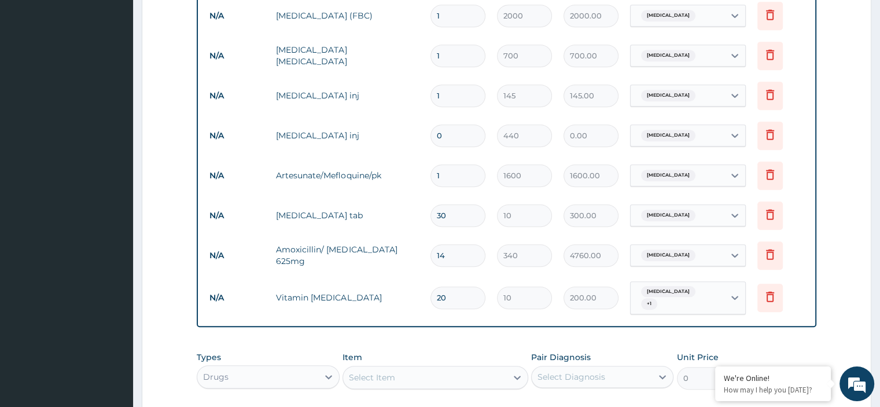
drag, startPoint x: 445, startPoint y: 124, endPoint x: 410, endPoint y: 124, distance: 35.3
click at [410, 124] on tr "N/A Dihydroartemisinin inj 0 440 0.00 Malaria Delete" at bounding box center [506, 136] width 605 height 40
type input "2"
type input "880.00"
type input "2"
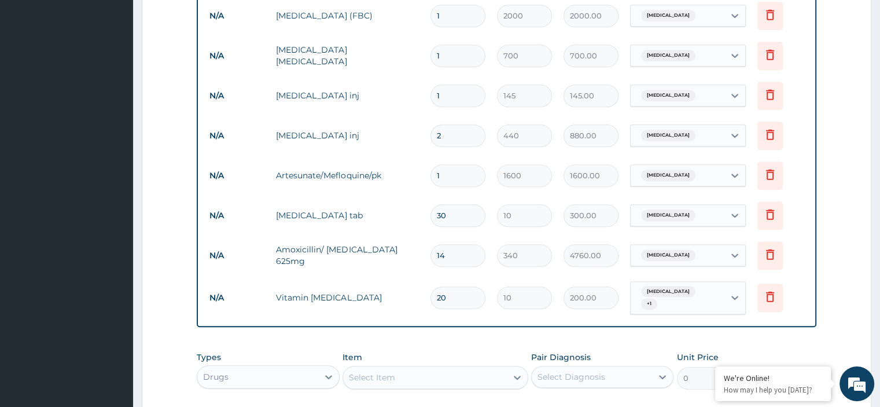
click at [837, 132] on form "Step 2 of 2 PA Code / Prescription Code Enter Code(Secondary Care Only) Encount…" at bounding box center [507, 32] width 730 height 1053
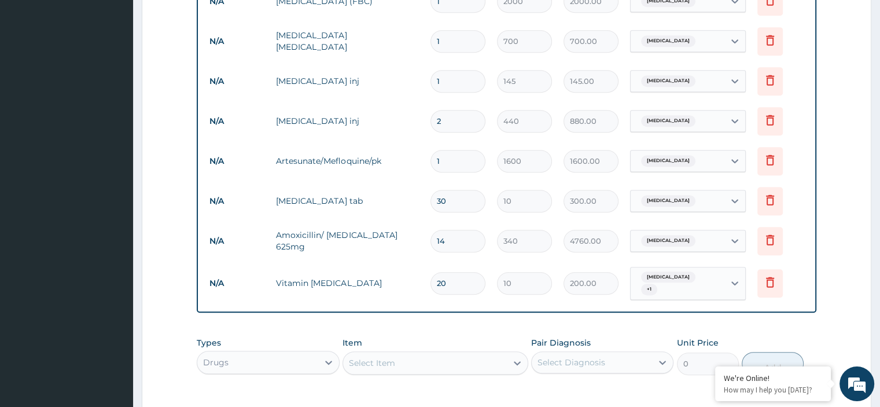
scroll to position [729, 0]
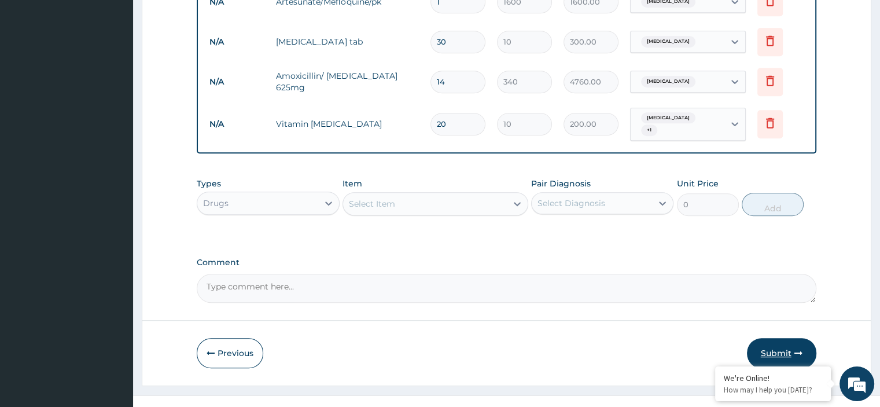
click at [762, 338] on button "Submit" at bounding box center [781, 353] width 69 height 30
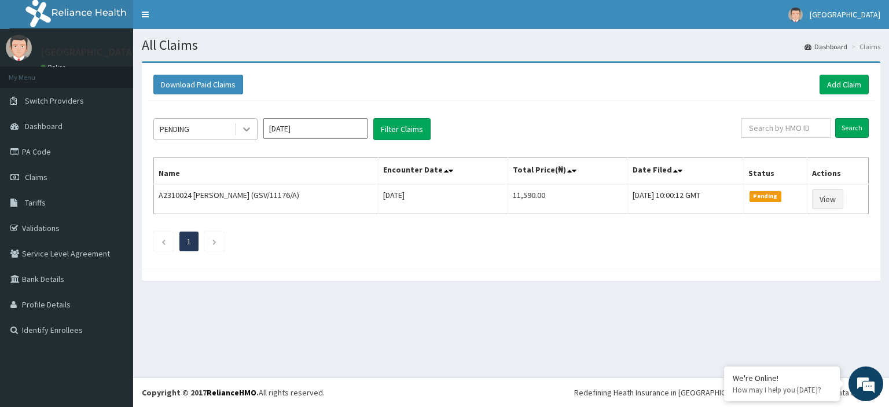
click at [245, 129] on icon at bounding box center [246, 130] width 7 height 4
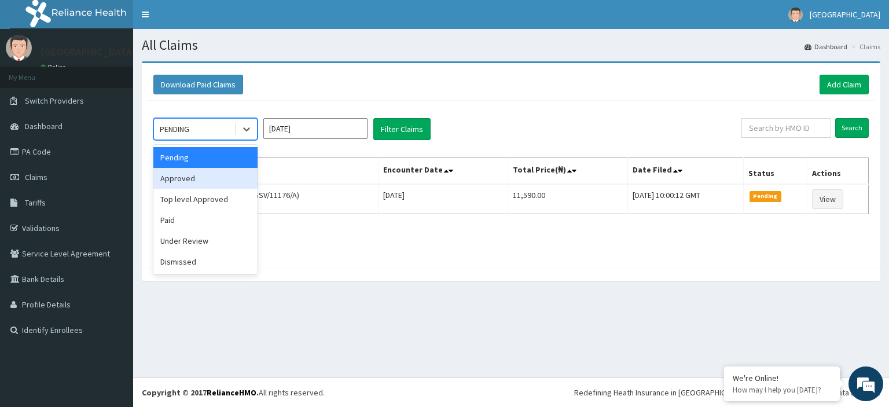
click at [194, 185] on div "Approved" at bounding box center [205, 178] width 104 height 21
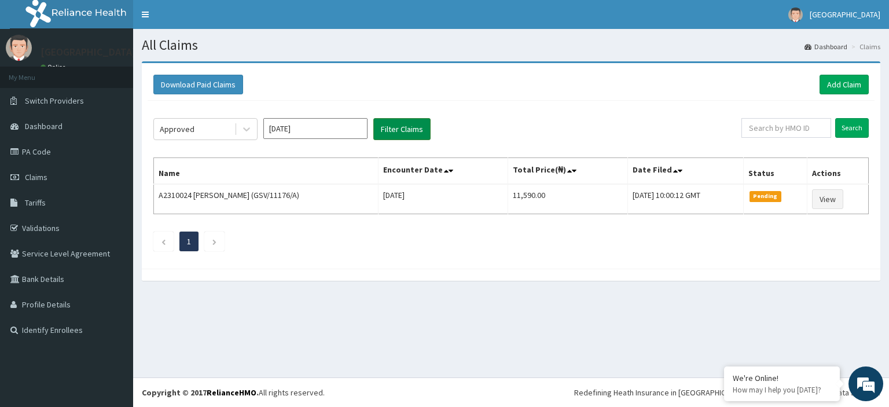
click at [393, 133] on button "Filter Claims" at bounding box center [401, 129] width 57 height 22
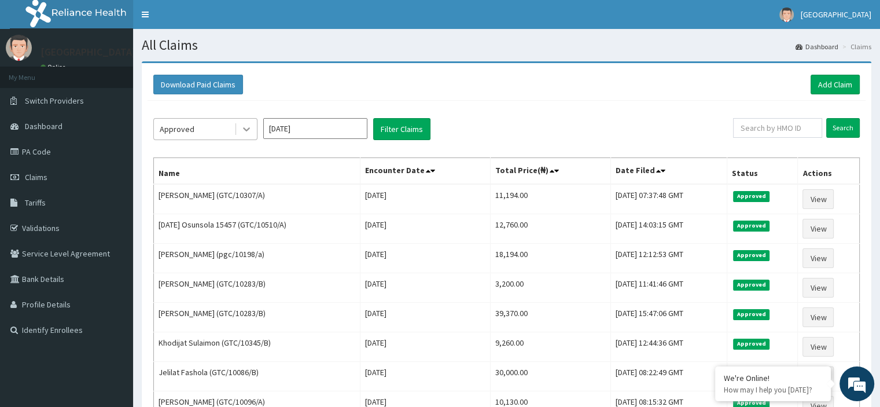
click at [240, 126] on div at bounding box center [246, 129] width 21 height 21
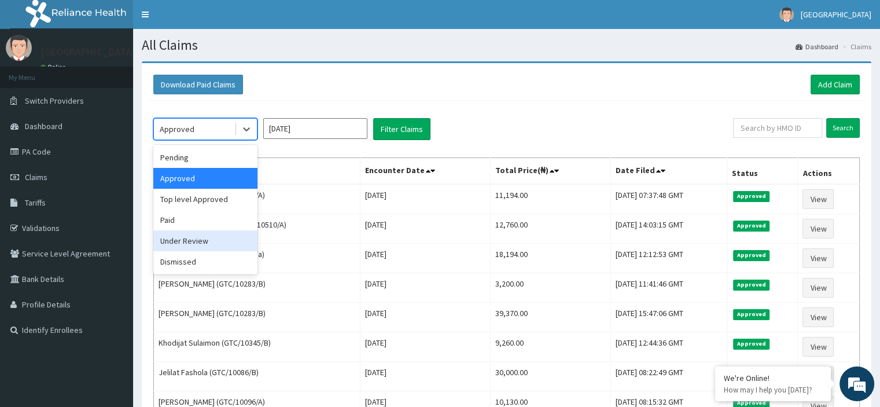
click at [196, 246] on div "Under Review" at bounding box center [205, 240] width 104 height 21
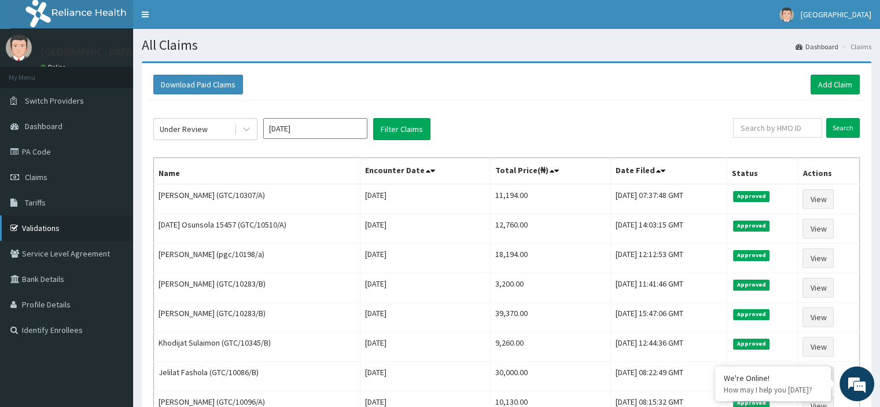
click at [39, 220] on link "Validations" at bounding box center [66, 227] width 133 height 25
